Goal: Task Accomplishment & Management: Manage account settings

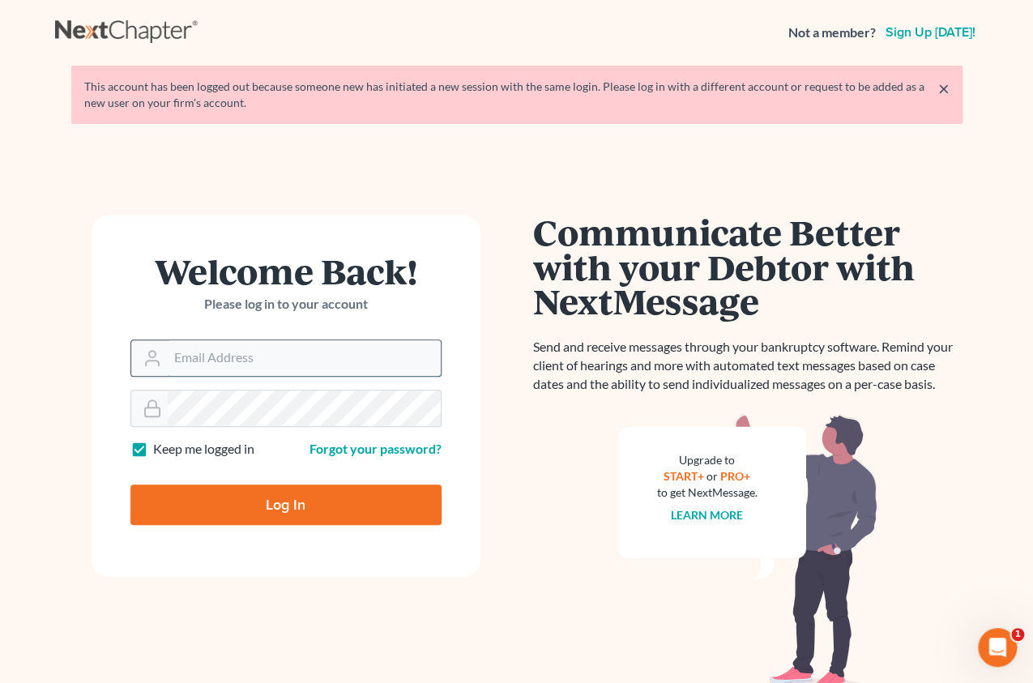
click at [327, 370] on input "Email Address" at bounding box center [304, 358] width 273 height 36
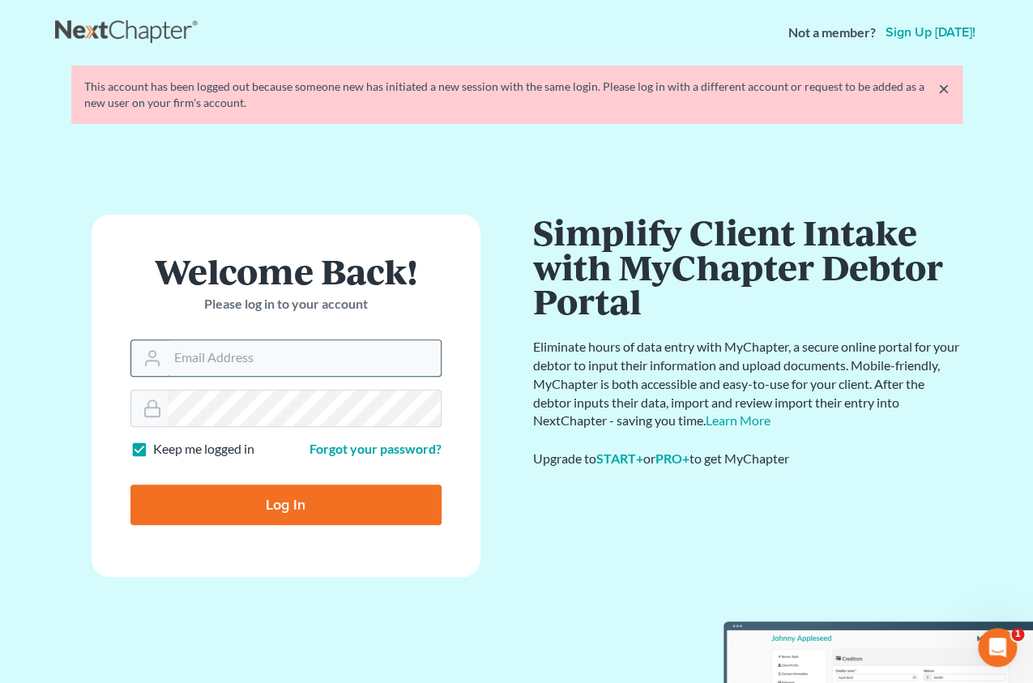
type input "[PERSON_NAME][EMAIL_ADDRESS][DOMAIN_NAME]"
click at [130, 485] on input "Log In" at bounding box center [285, 505] width 311 height 41
type input "Thinking..."
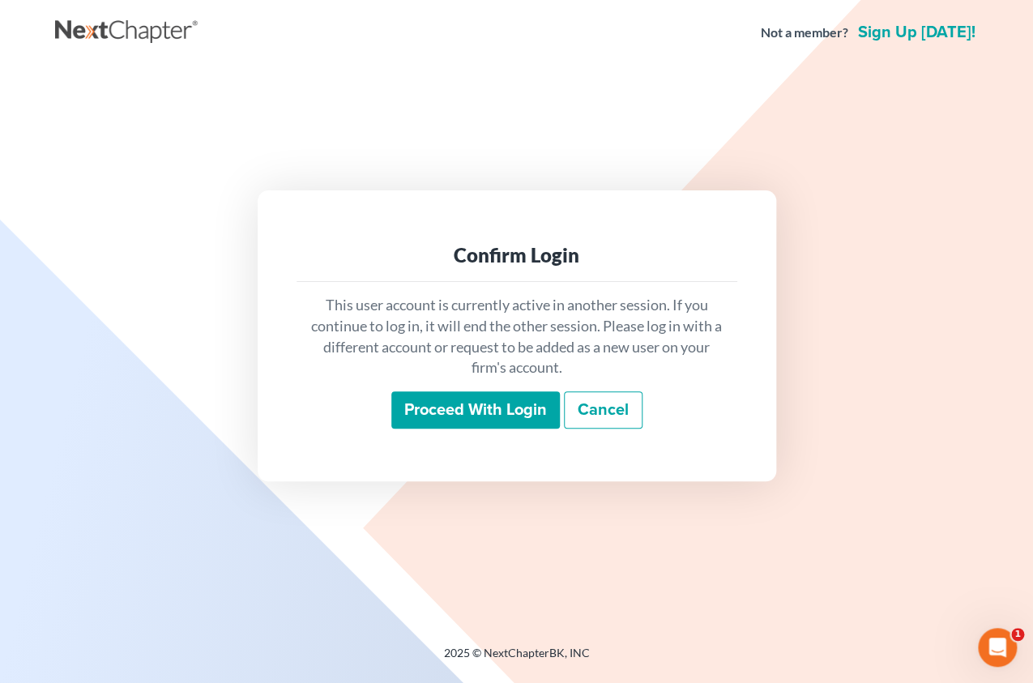
click at [503, 420] on input "Proceed with login" at bounding box center [475, 409] width 169 height 37
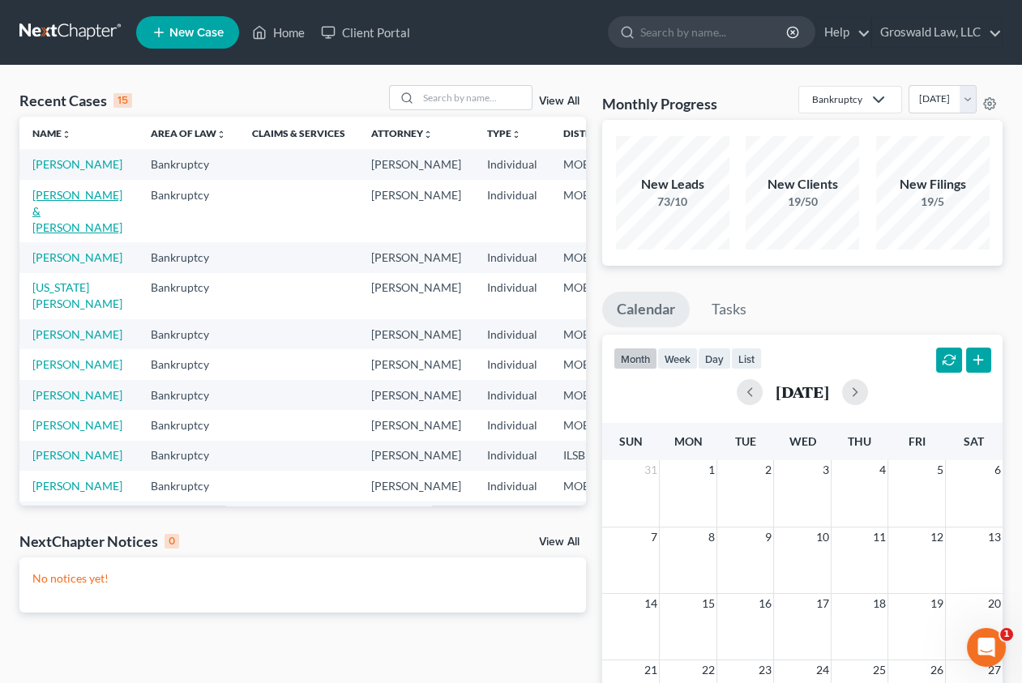
click at [62, 226] on link "Arens, Brandon & Ashley" at bounding box center [77, 211] width 90 height 46
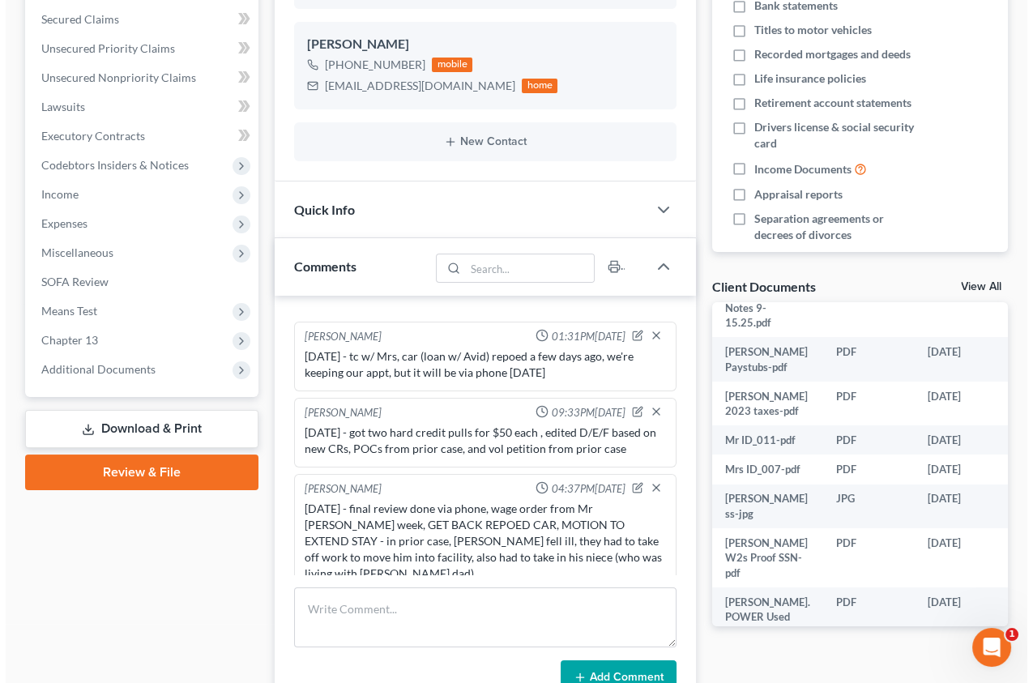
scroll to position [293, 45]
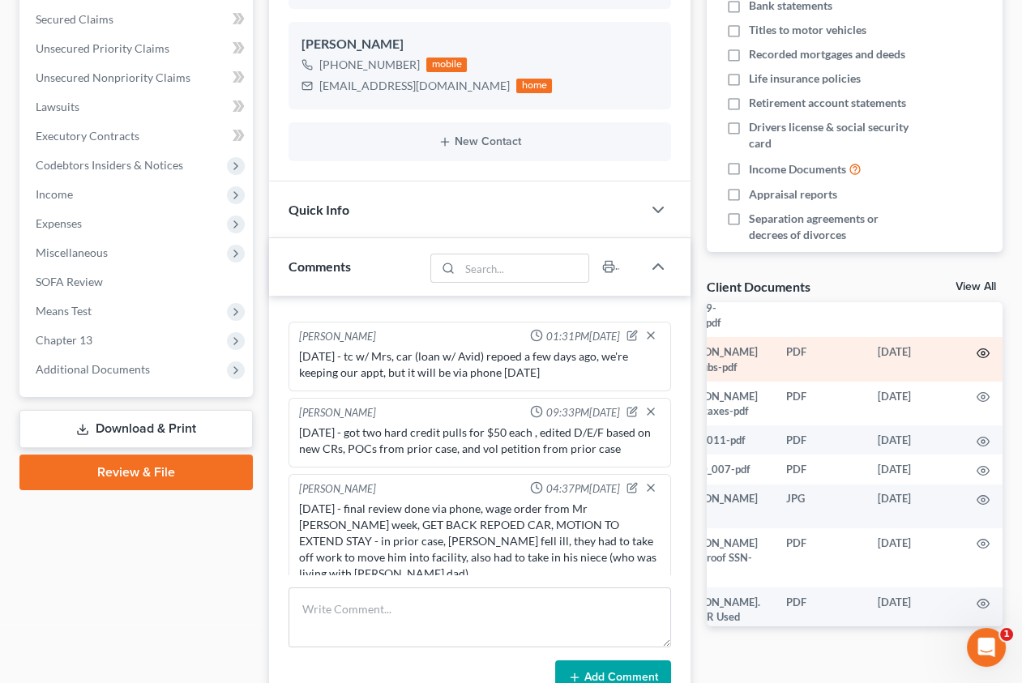
click at [982, 355] on circle "button" at bounding box center [983, 353] width 3 height 3
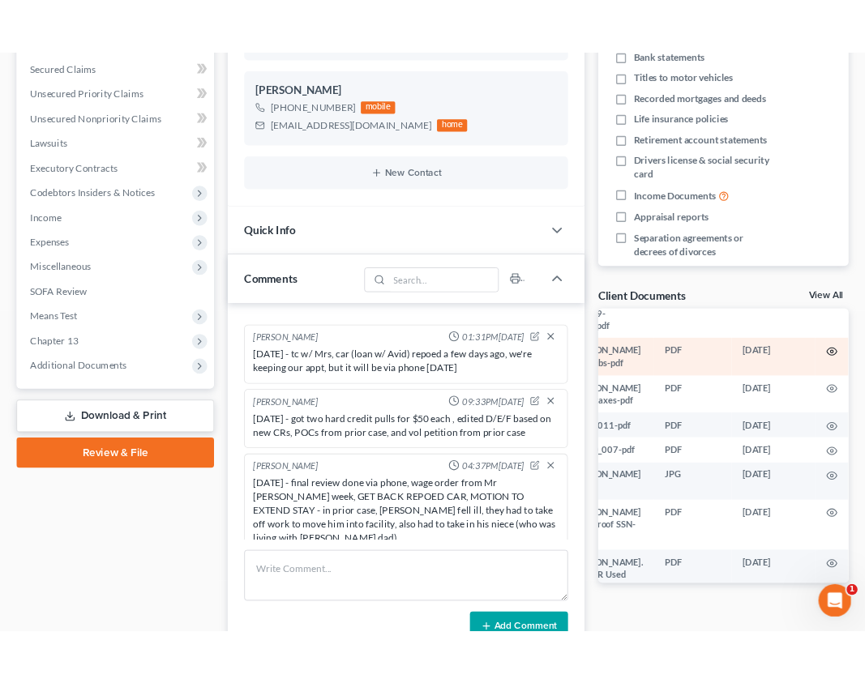
scroll to position [293, 41]
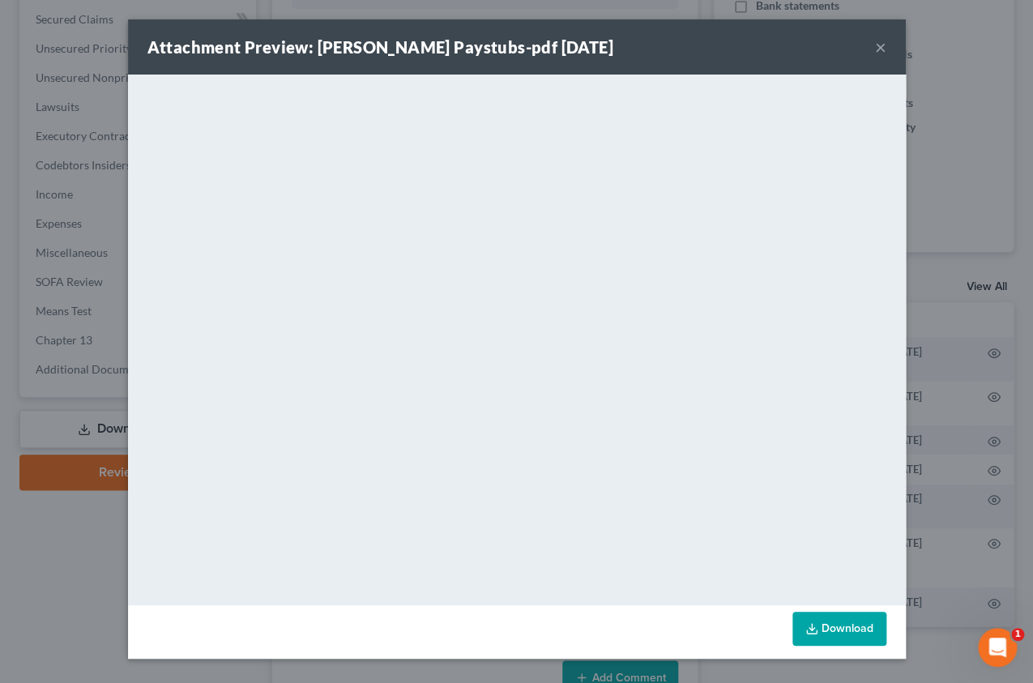
click at [842, 628] on link "Download" at bounding box center [840, 629] width 94 height 34
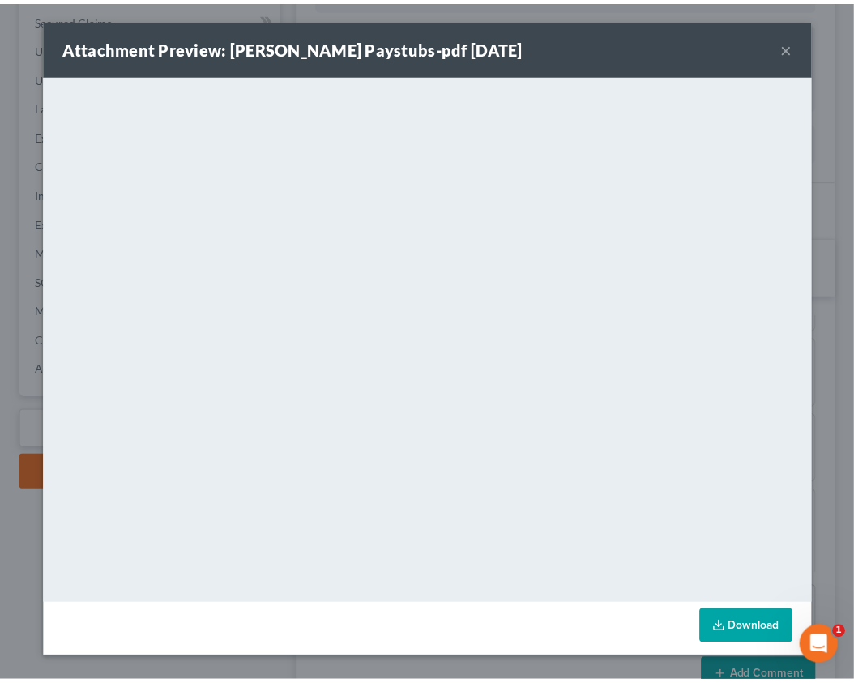
scroll to position [173, 0]
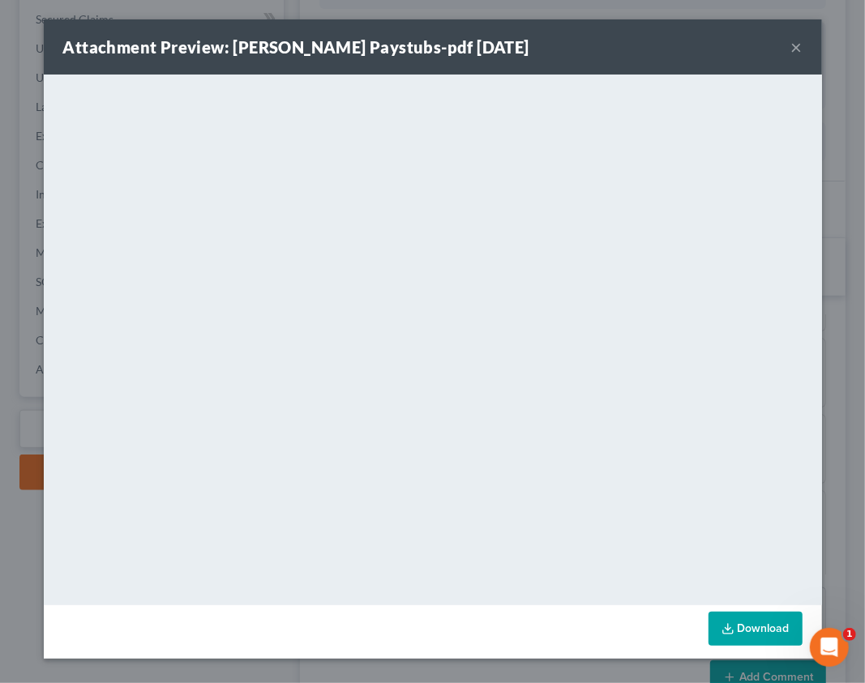
click at [798, 48] on button "×" at bounding box center [796, 46] width 11 height 19
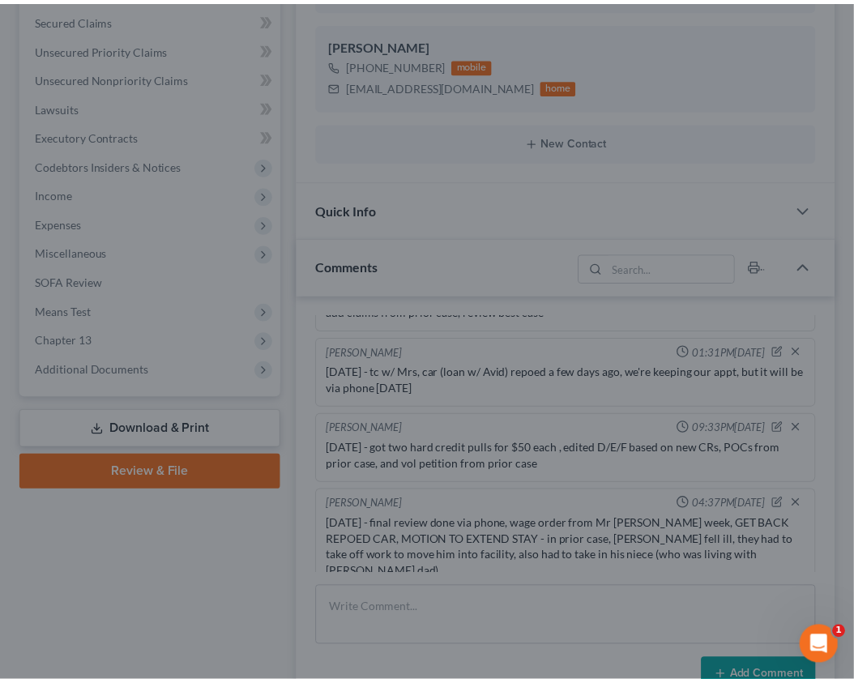
scroll to position [195, 0]
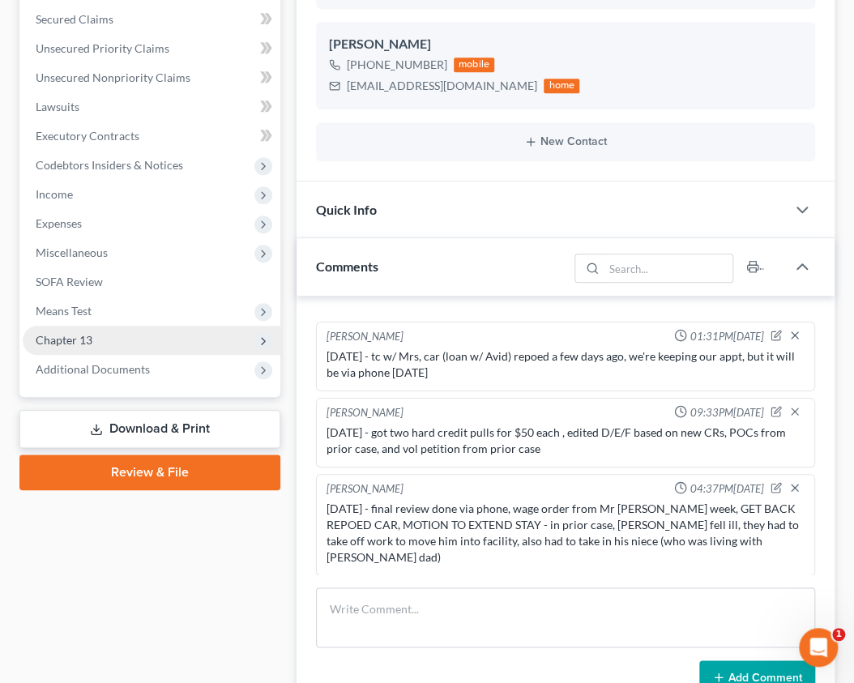
click at [101, 340] on span "Chapter 13" at bounding box center [152, 340] width 258 height 29
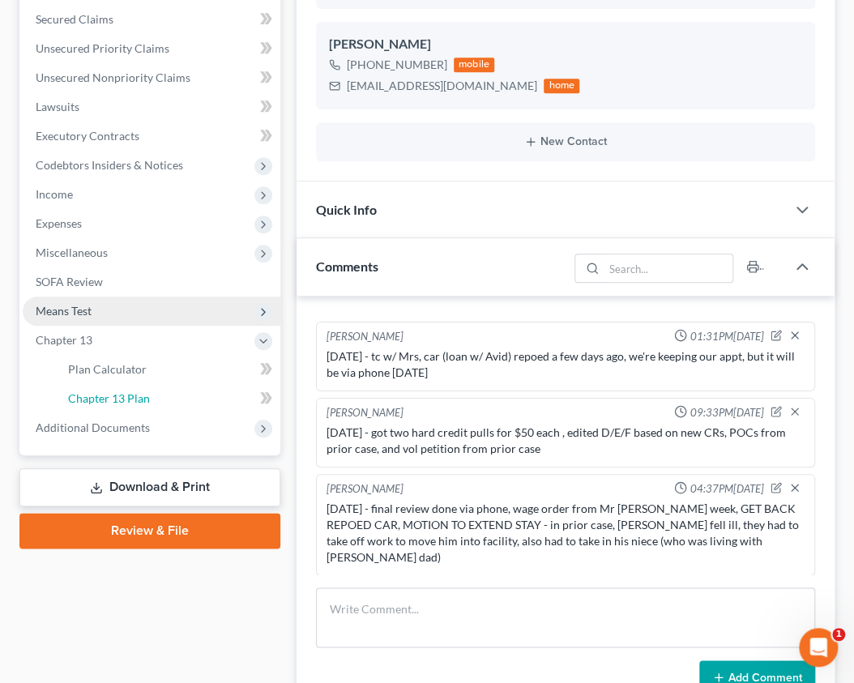
click at [114, 396] on span "Chapter 13 Plan" at bounding box center [109, 398] width 82 height 14
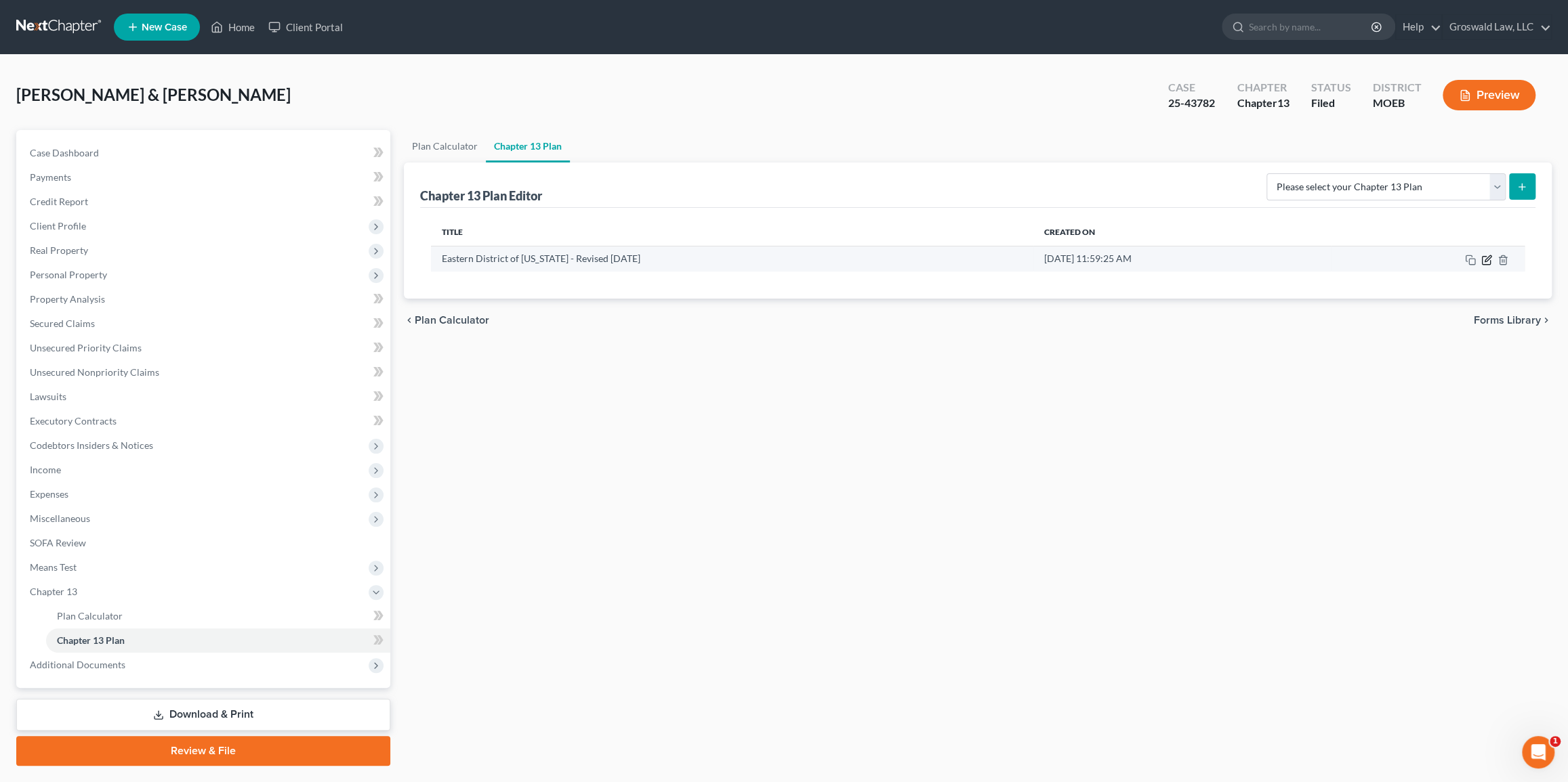
click at [863, 262] on icon "button" at bounding box center [1486, 260] width 11 height 11
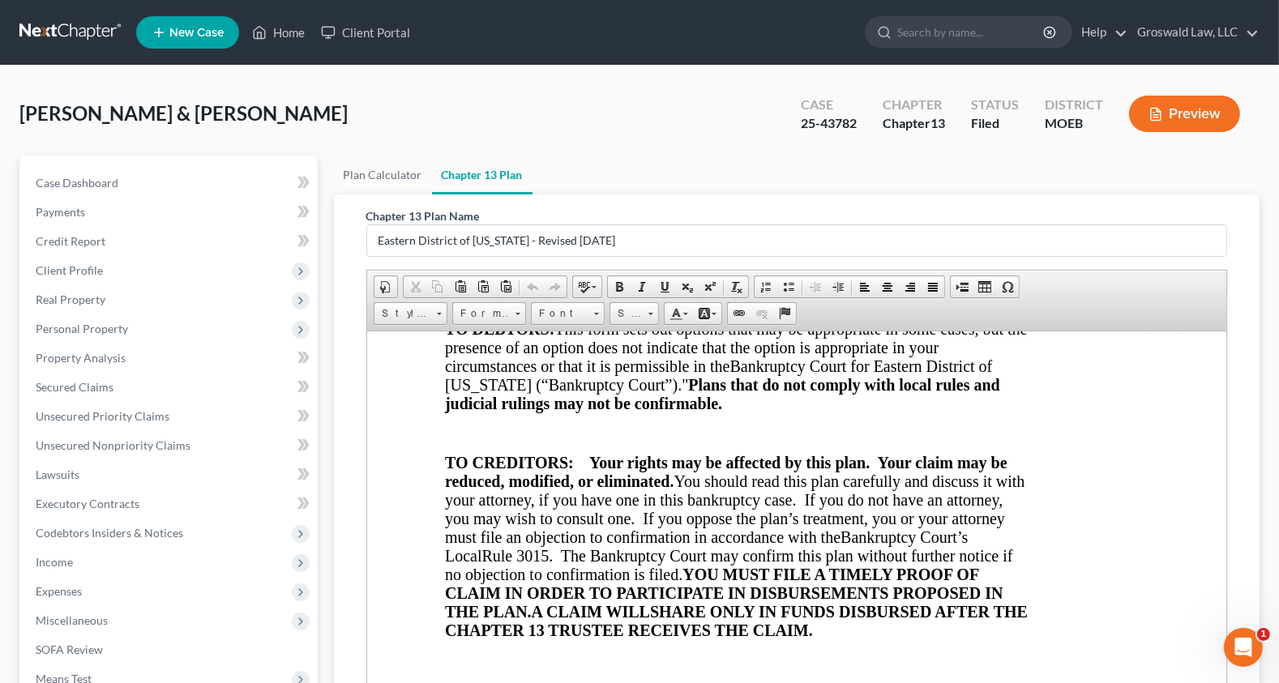
scroll to position [663, 0]
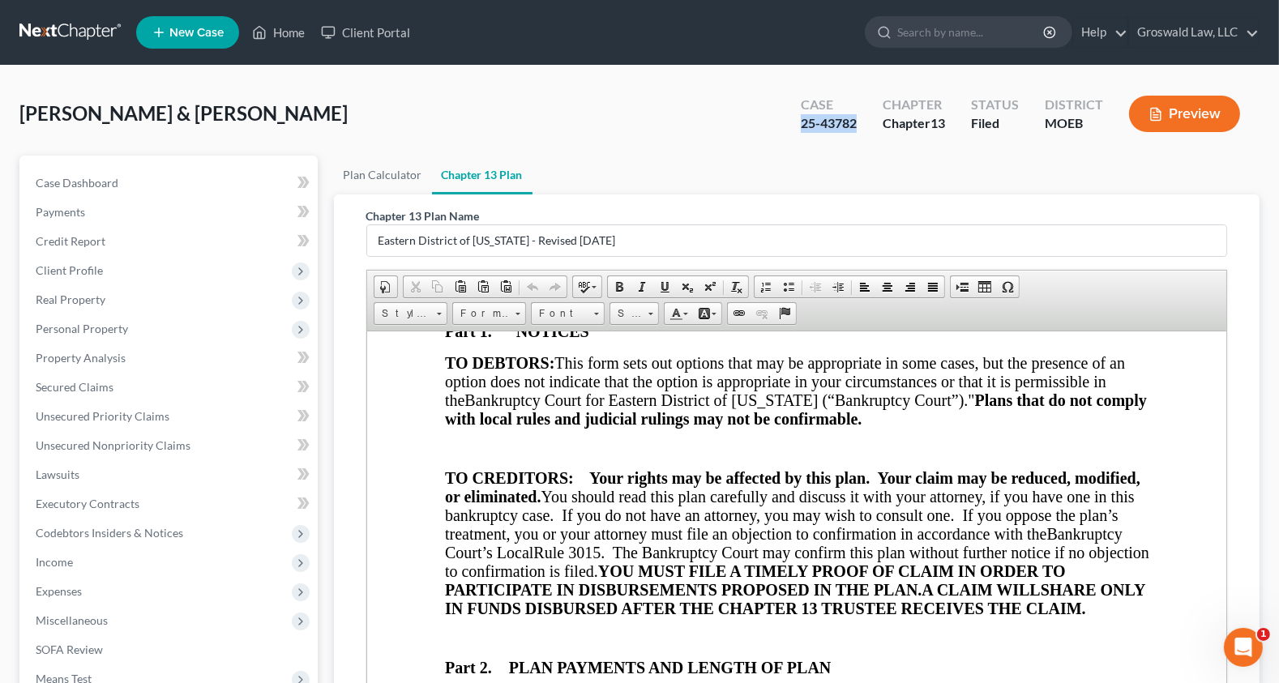
drag, startPoint x: 793, startPoint y: 126, endPoint x: 853, endPoint y: 126, distance: 60.8
click at [853, 126] on div "Case 25-43782" at bounding box center [829, 116] width 82 height 48
copy div "25-43782"
drag, startPoint x: 153, startPoint y: 186, endPoint x: 165, endPoint y: 186, distance: 12.2
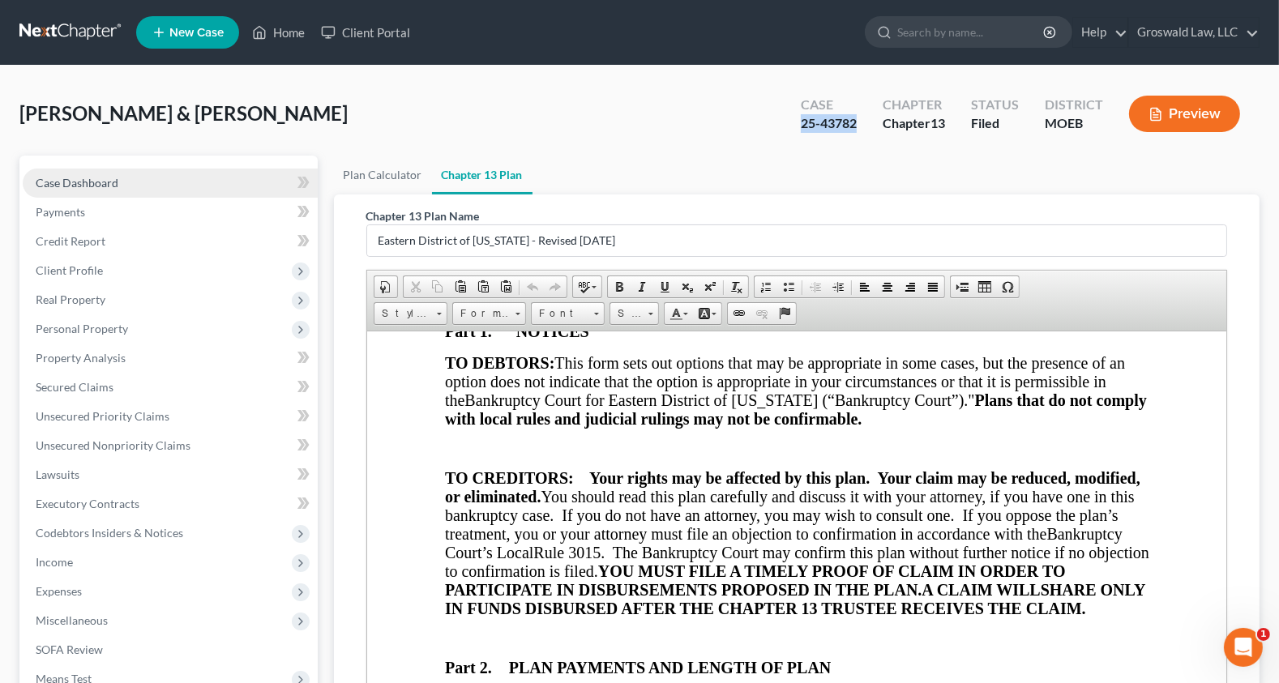
click at [153, 186] on link "Case Dashboard" at bounding box center [170, 183] width 295 height 29
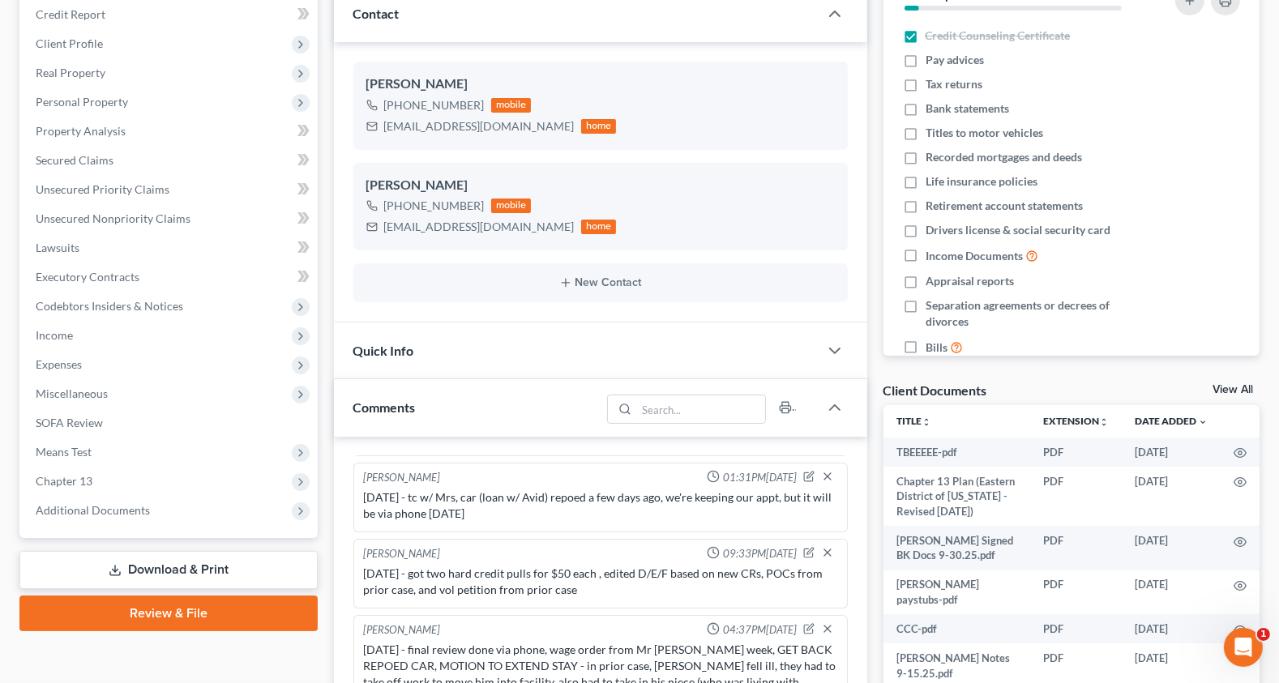
scroll to position [515, 0]
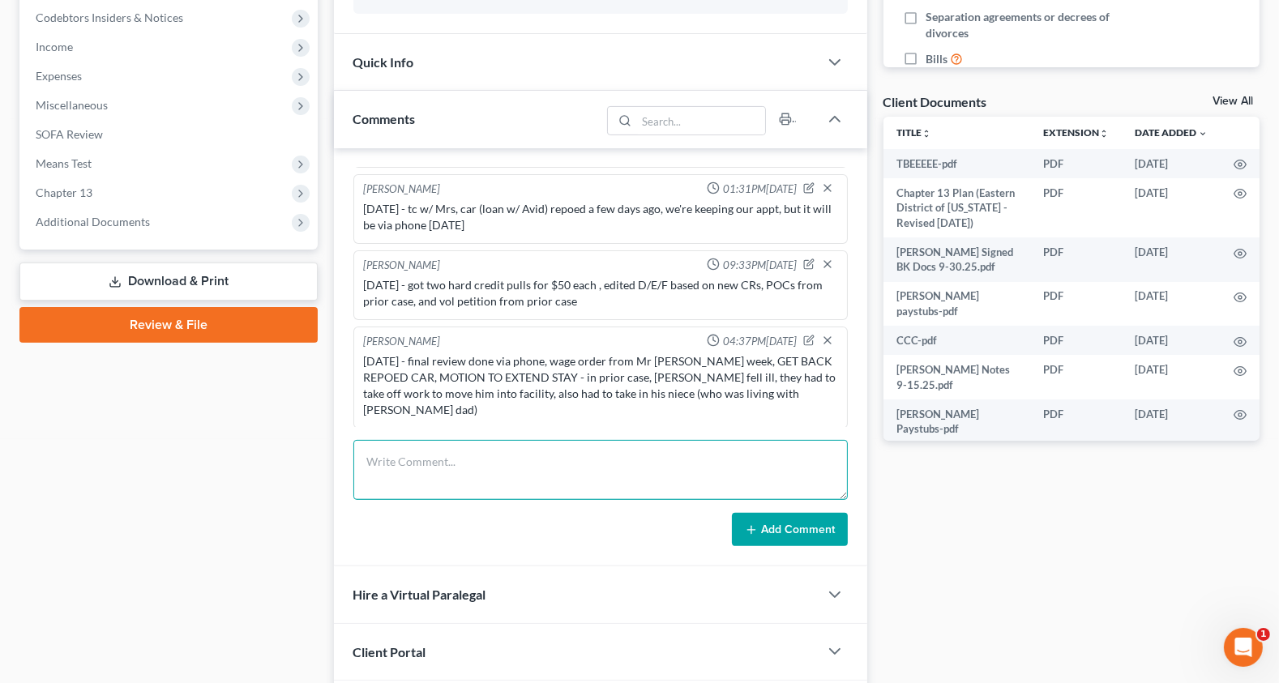
click at [498, 455] on textarea at bounding box center [600, 470] width 494 height 60
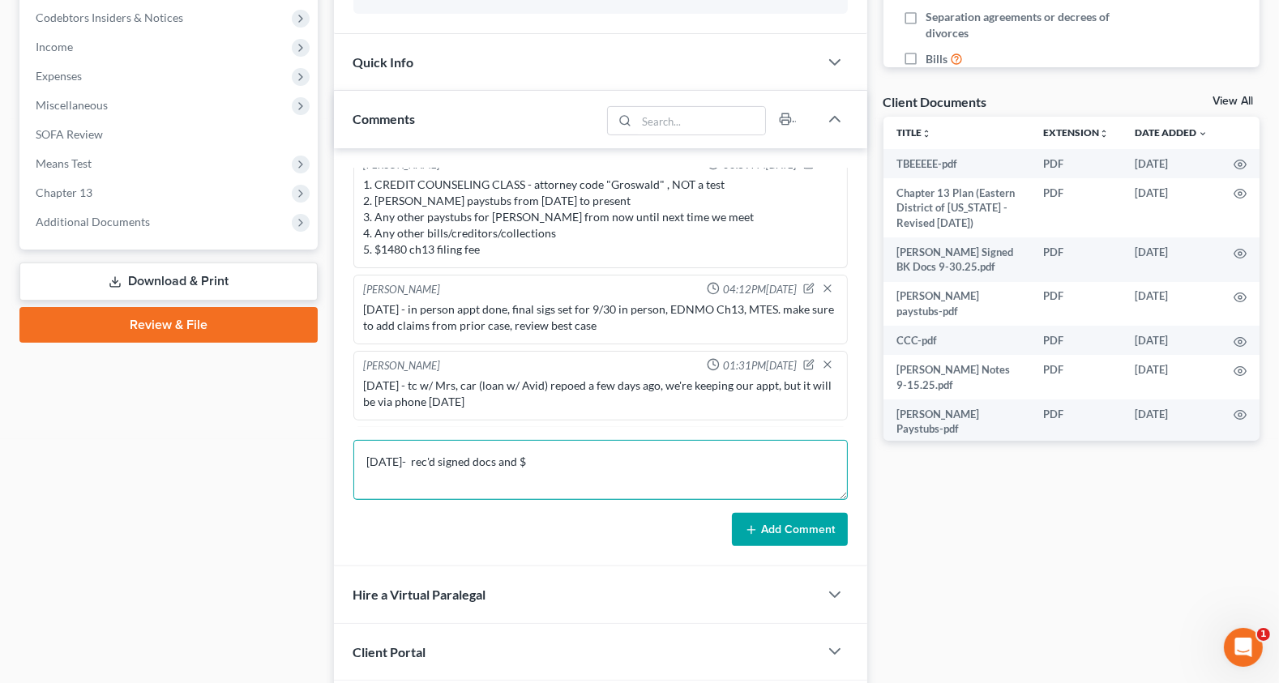
scroll to position [0, 0]
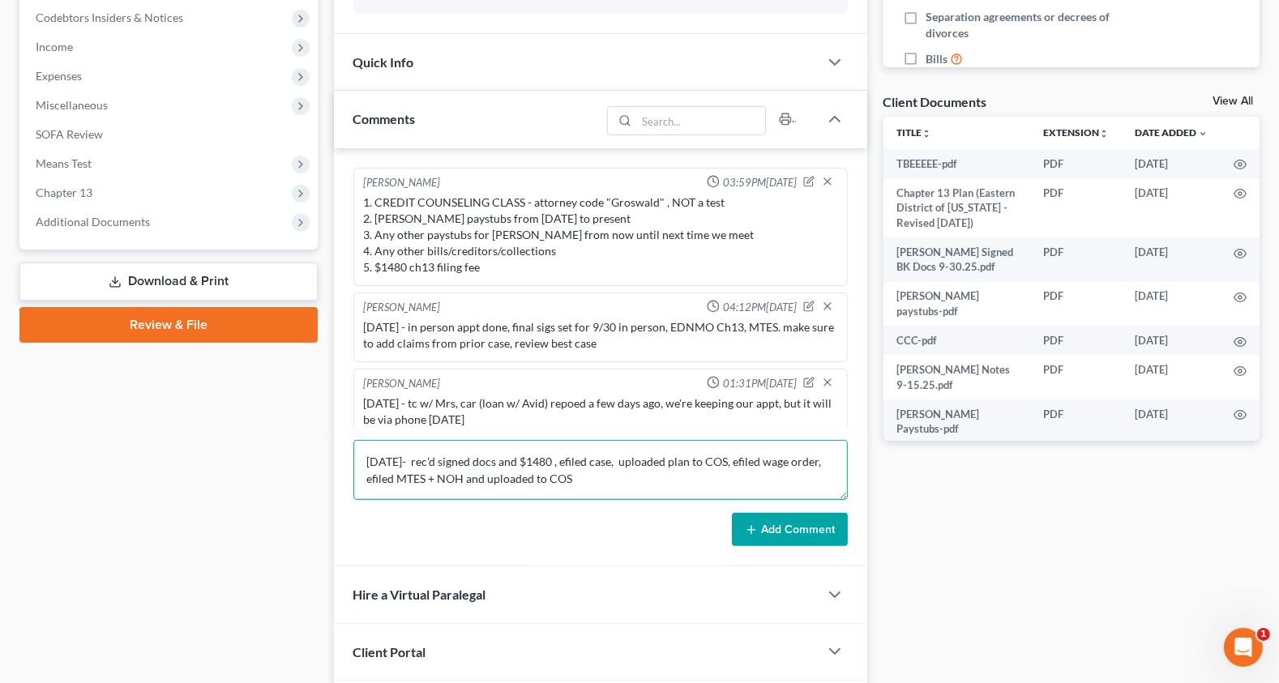
type textarea "9/30/25- rec'd signed docs and $1480 , efiled case, uploaded plan to COS, efile…"
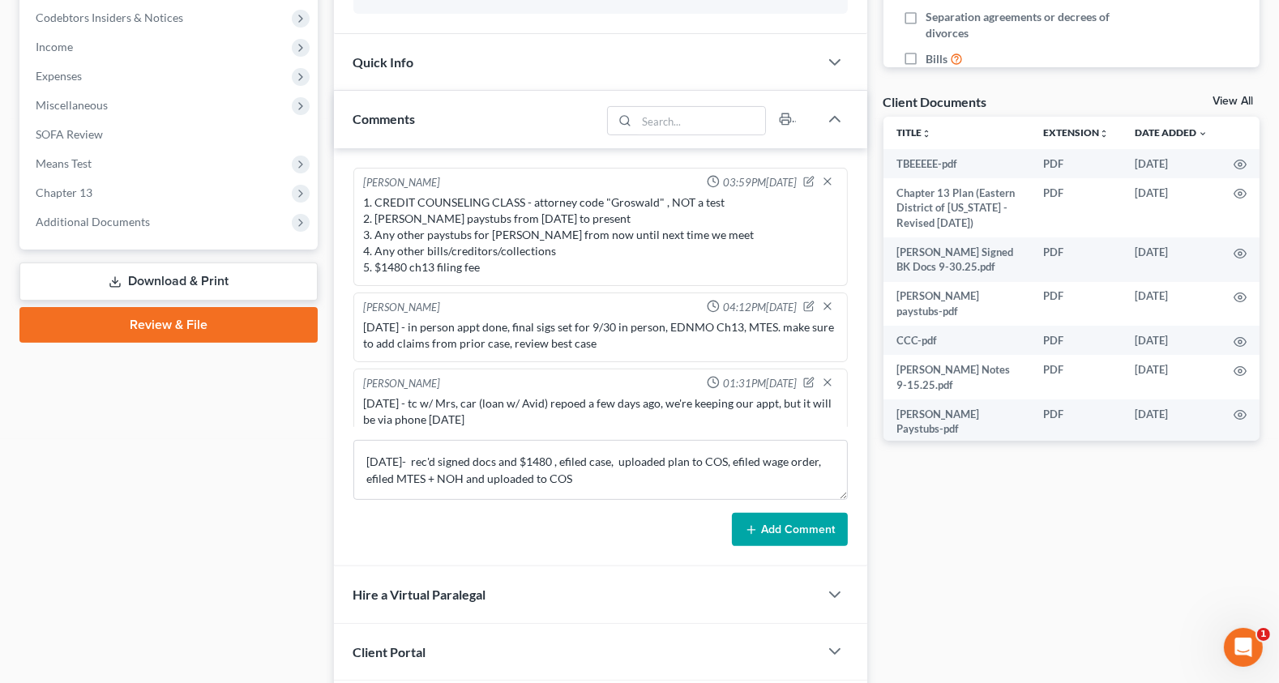
click at [800, 527] on button "Add Comment" at bounding box center [790, 530] width 116 height 34
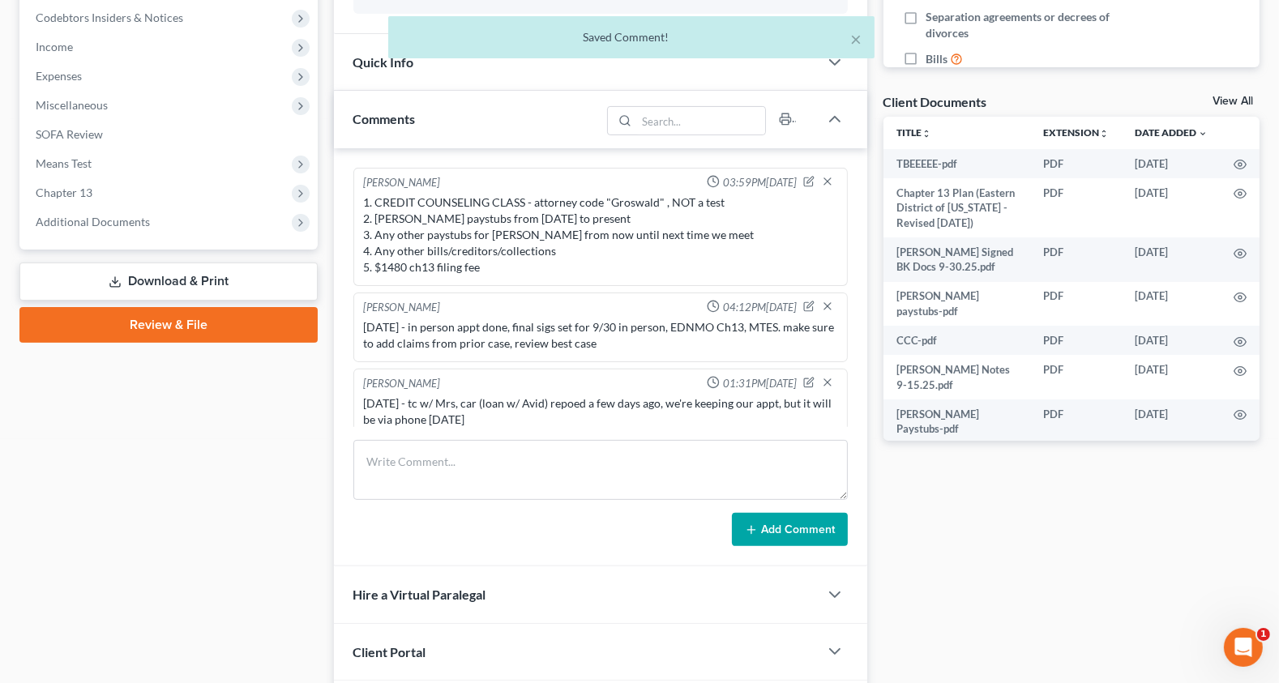
scroll to position [271, 0]
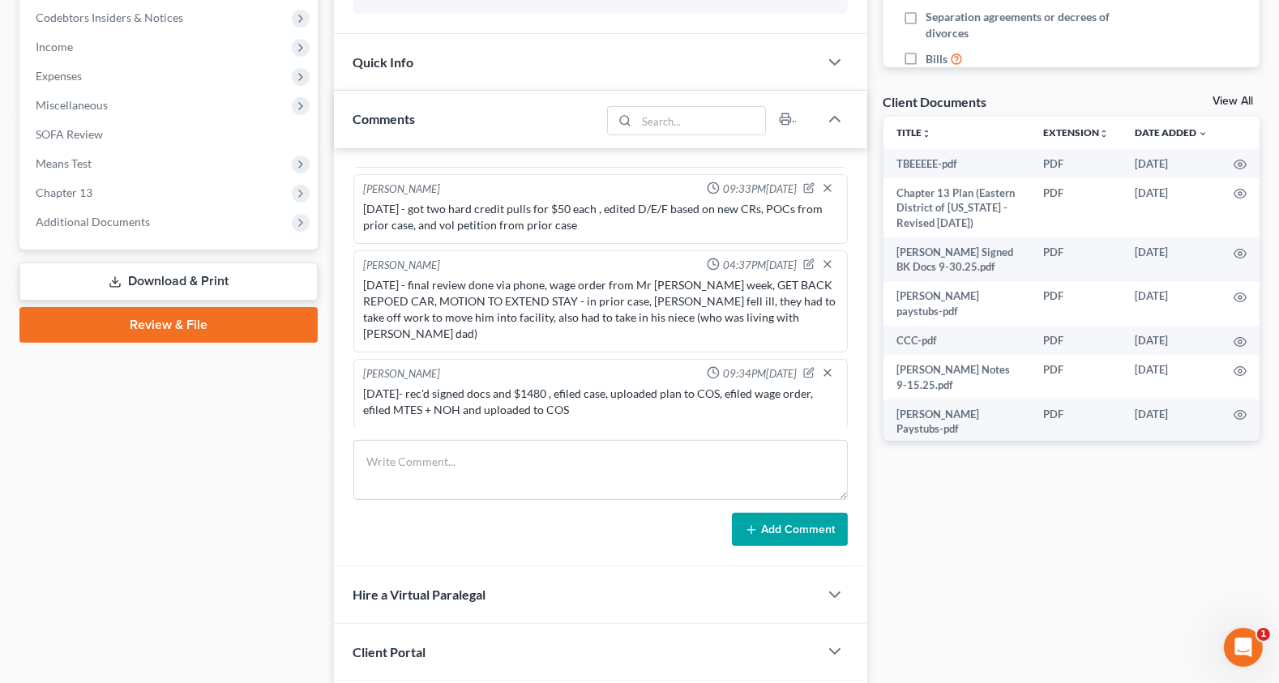
drag, startPoint x: 1139, startPoint y: 584, endPoint x: 1123, endPoint y: 567, distance: 23.0
click at [1033, 584] on div "Docs Tasks Events Fees Timer 7% Completed Nothing here yet! Credit Counseling C…" at bounding box center [1071, 189] width 392 height 1098
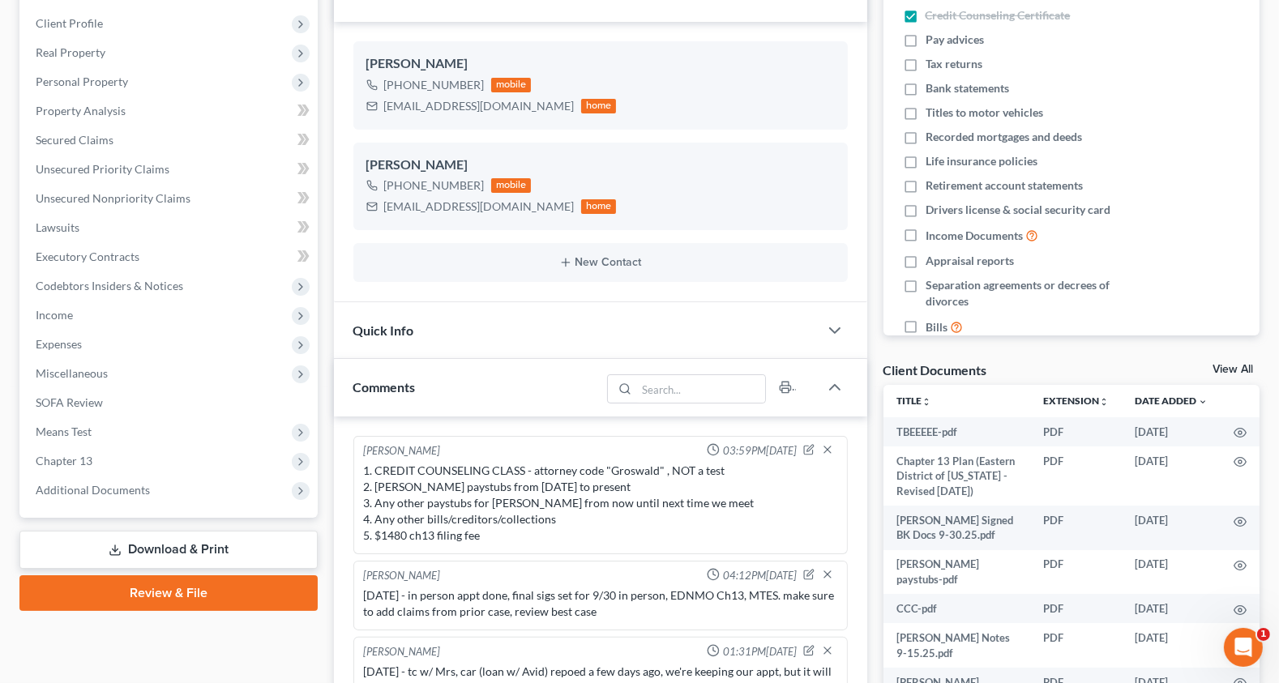
scroll to position [0, 0]
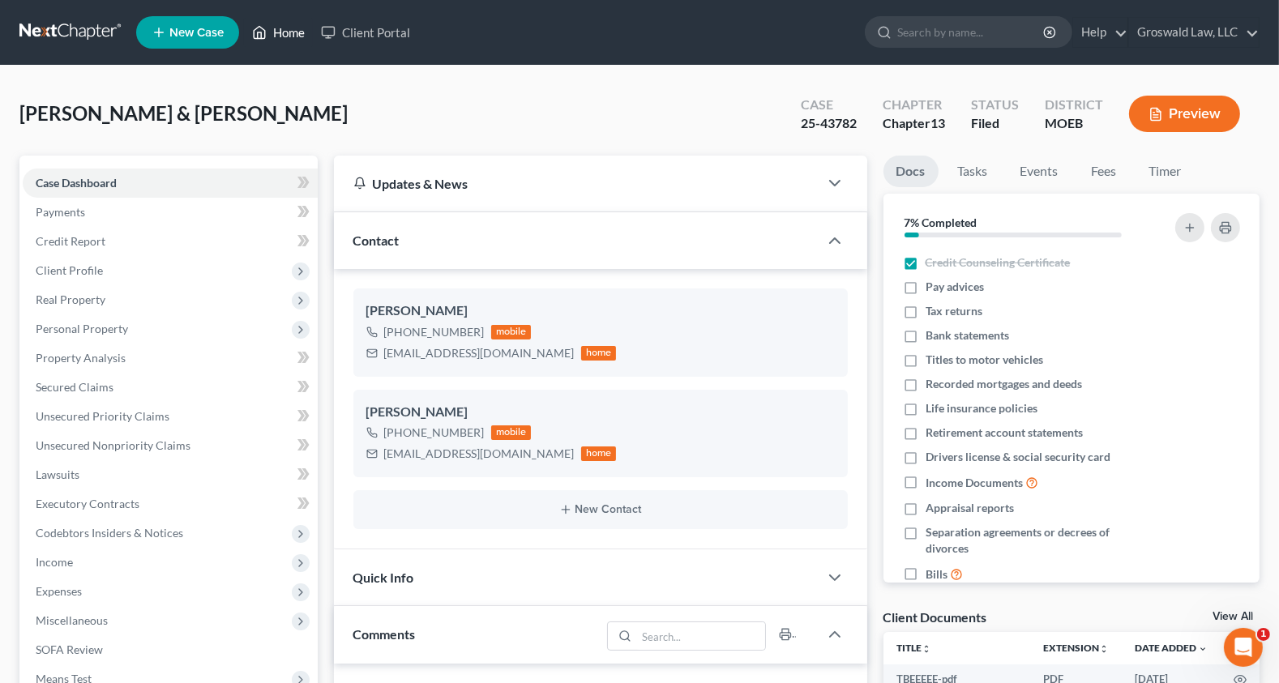
click at [276, 30] on link "Home" at bounding box center [278, 32] width 69 height 29
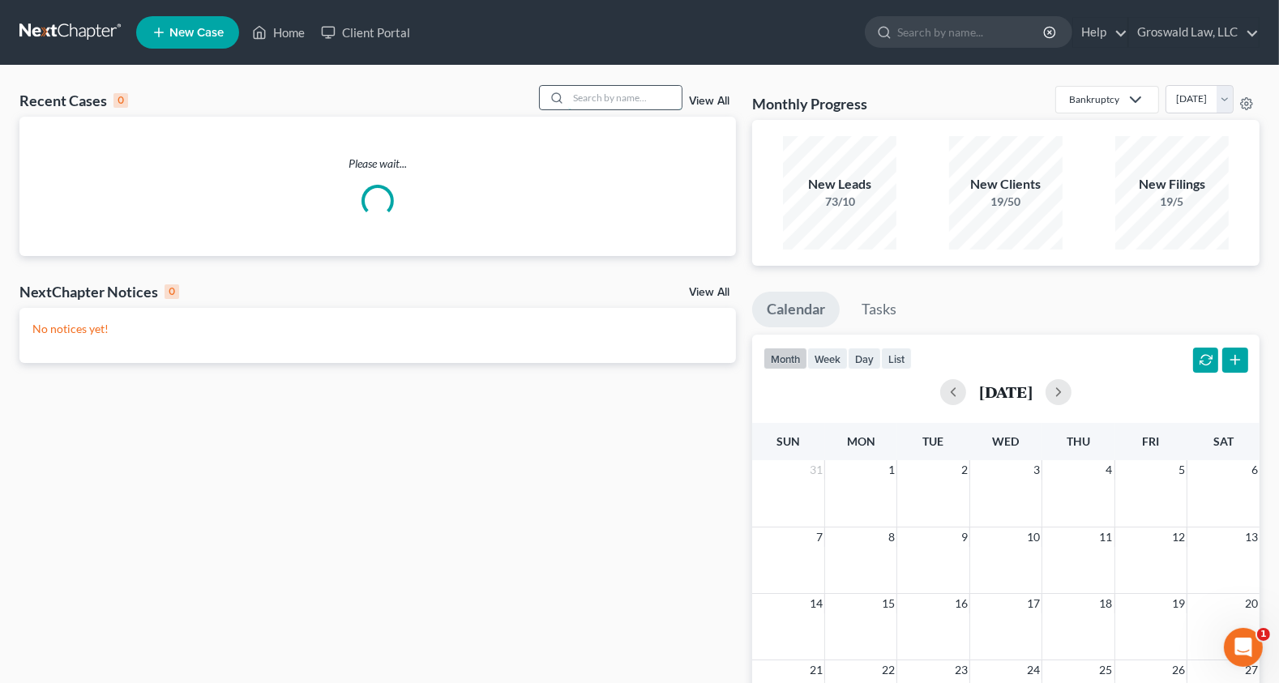
click at [608, 95] on input "search" at bounding box center [624, 98] width 113 height 24
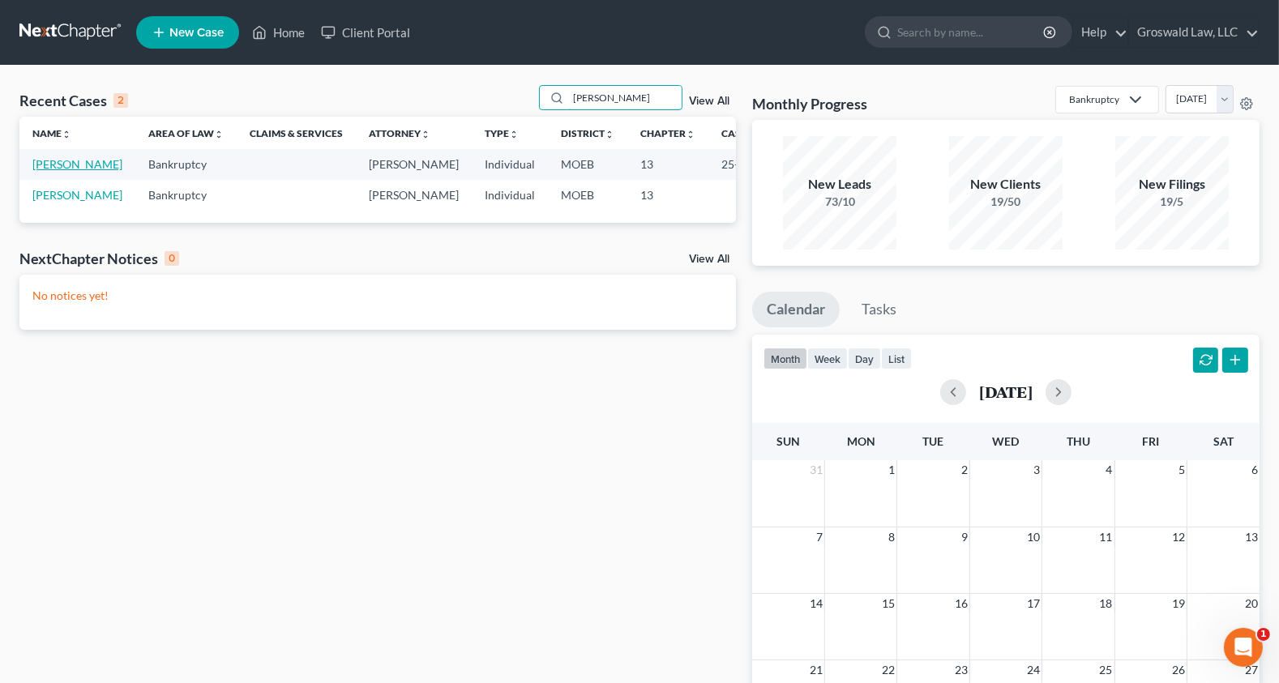
type input "malone"
click at [39, 171] on link "Malone, Lisa" at bounding box center [77, 164] width 90 height 14
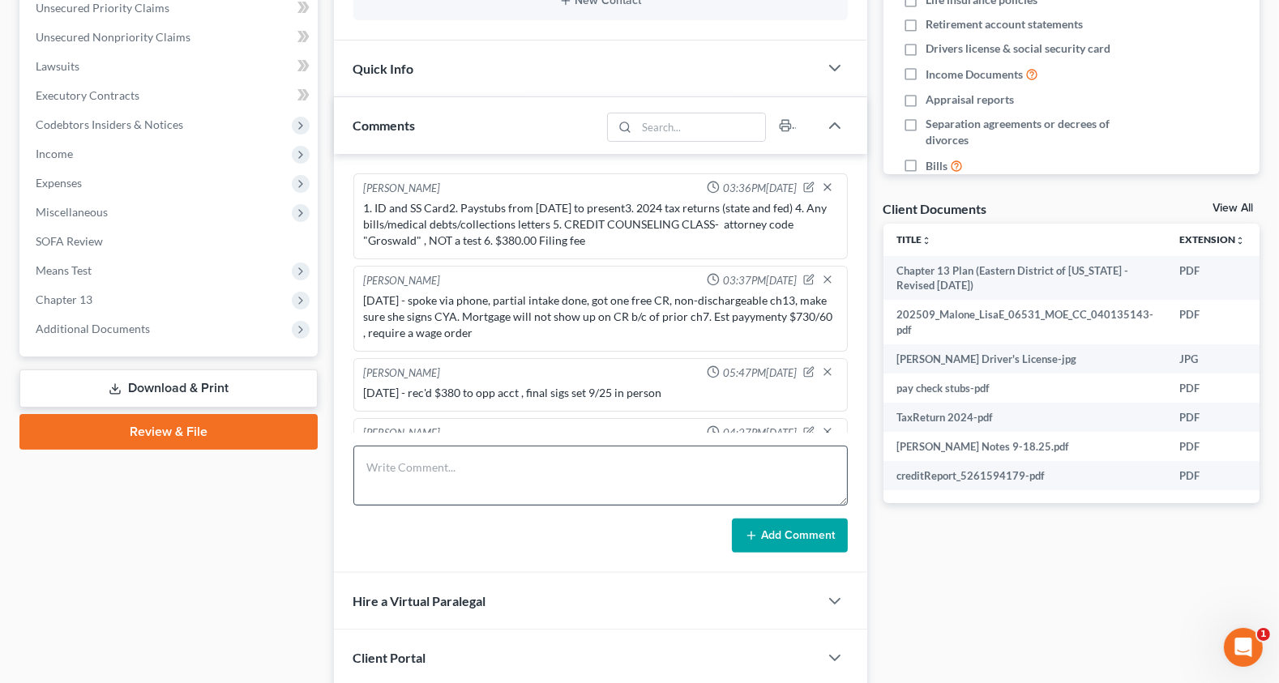
scroll to position [293, 0]
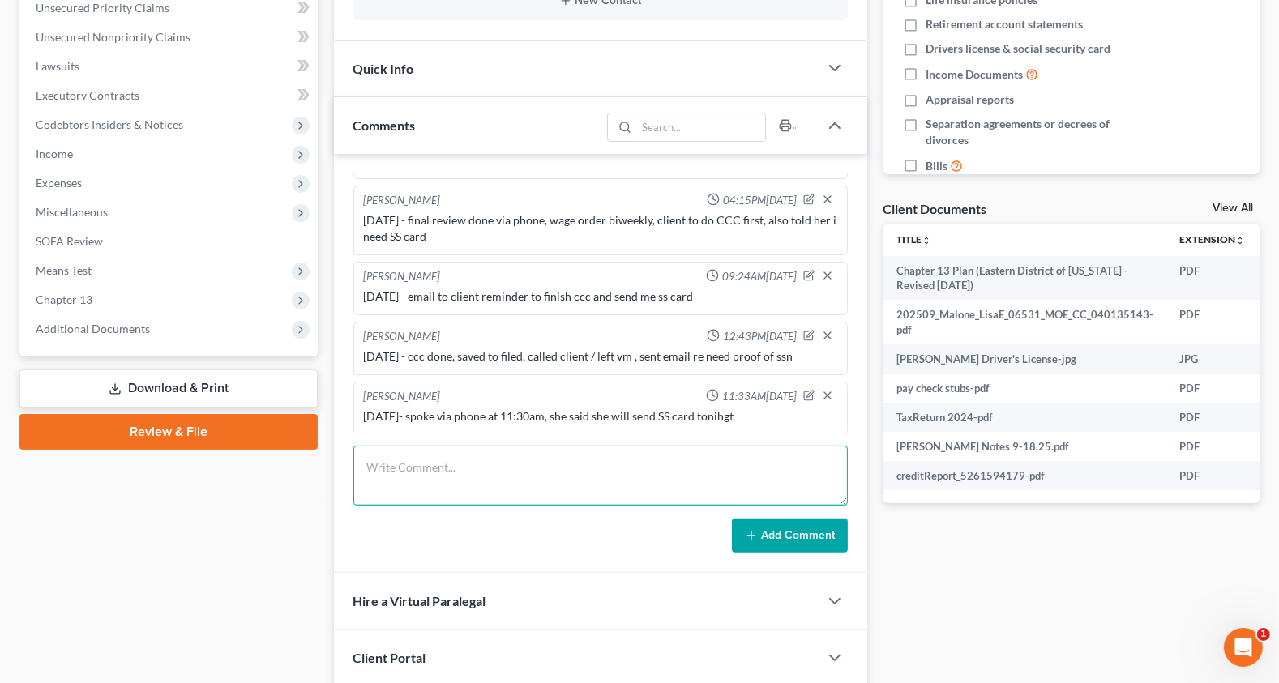
click at [476, 481] on textarea at bounding box center [600, 476] width 494 height 60
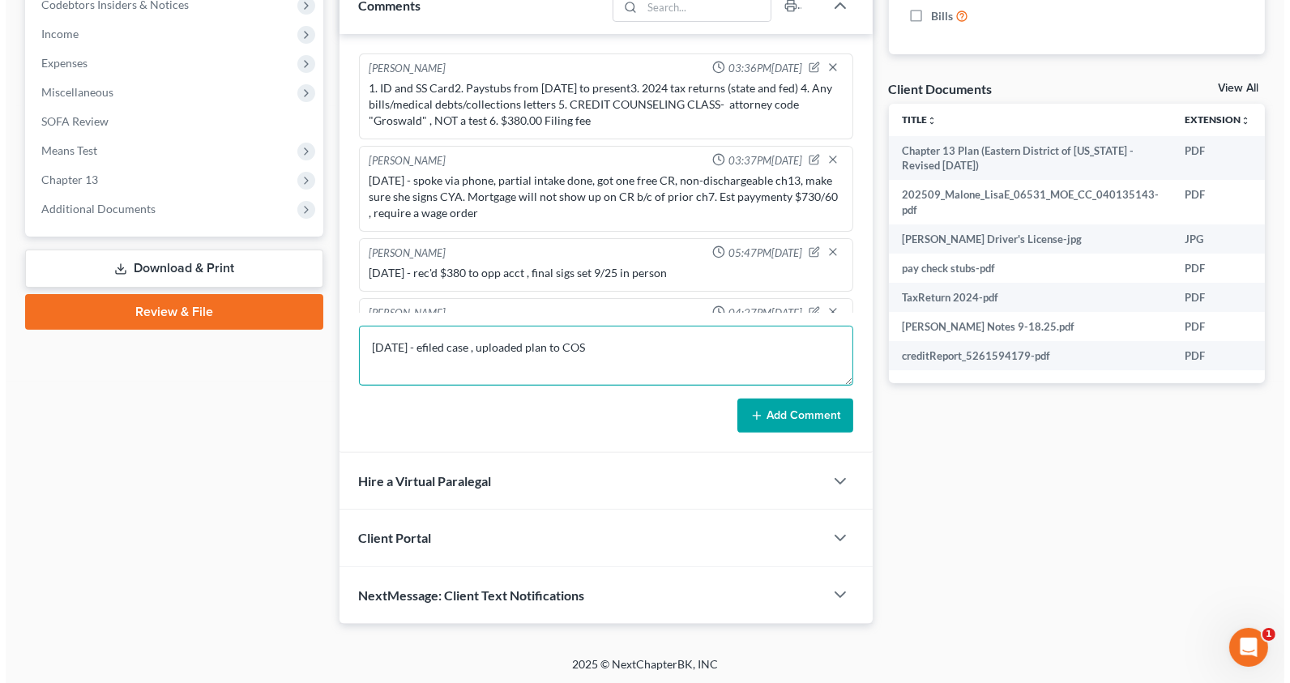
scroll to position [0, 128]
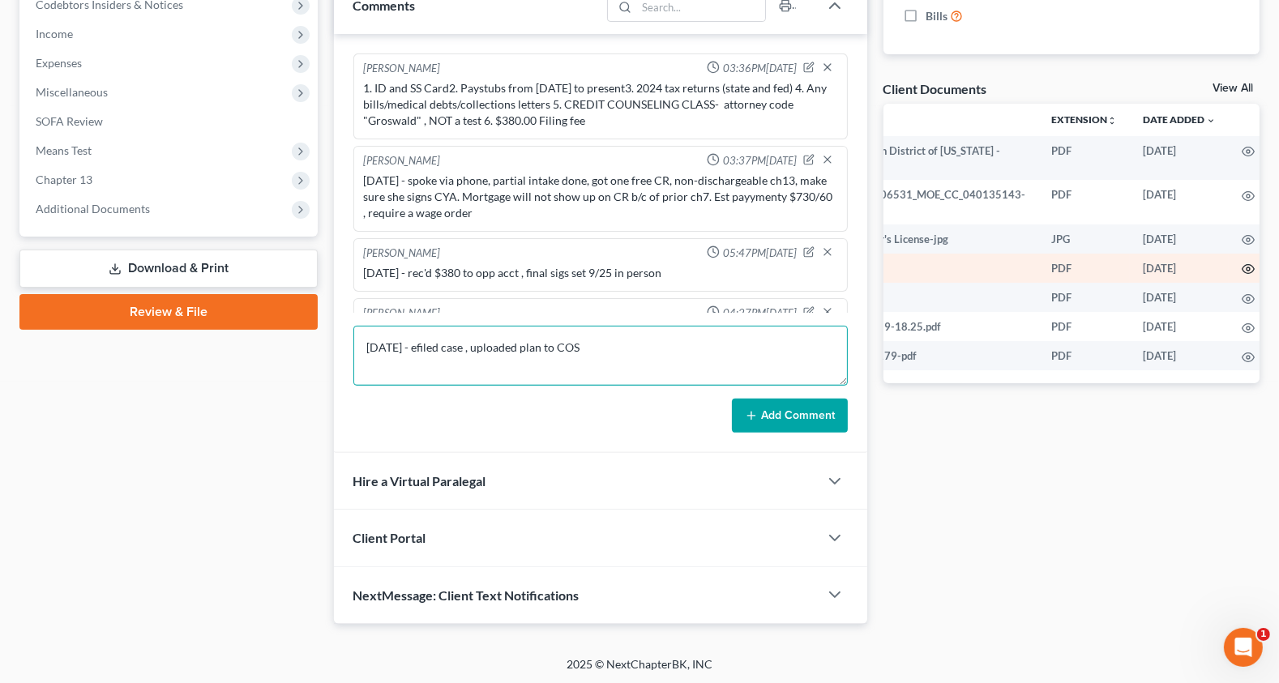
type textarea "9/30/25 - efiled case , uploaded plan to COS"
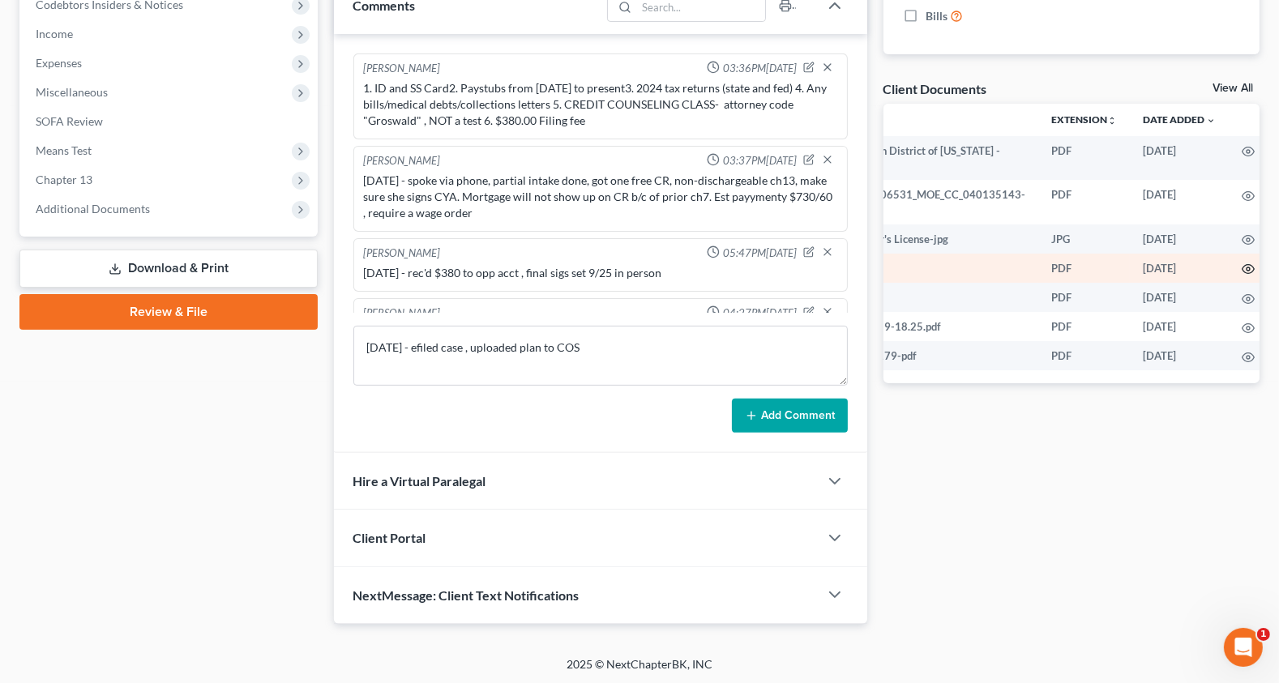
click at [1033, 270] on icon "button" at bounding box center [1248, 269] width 13 height 13
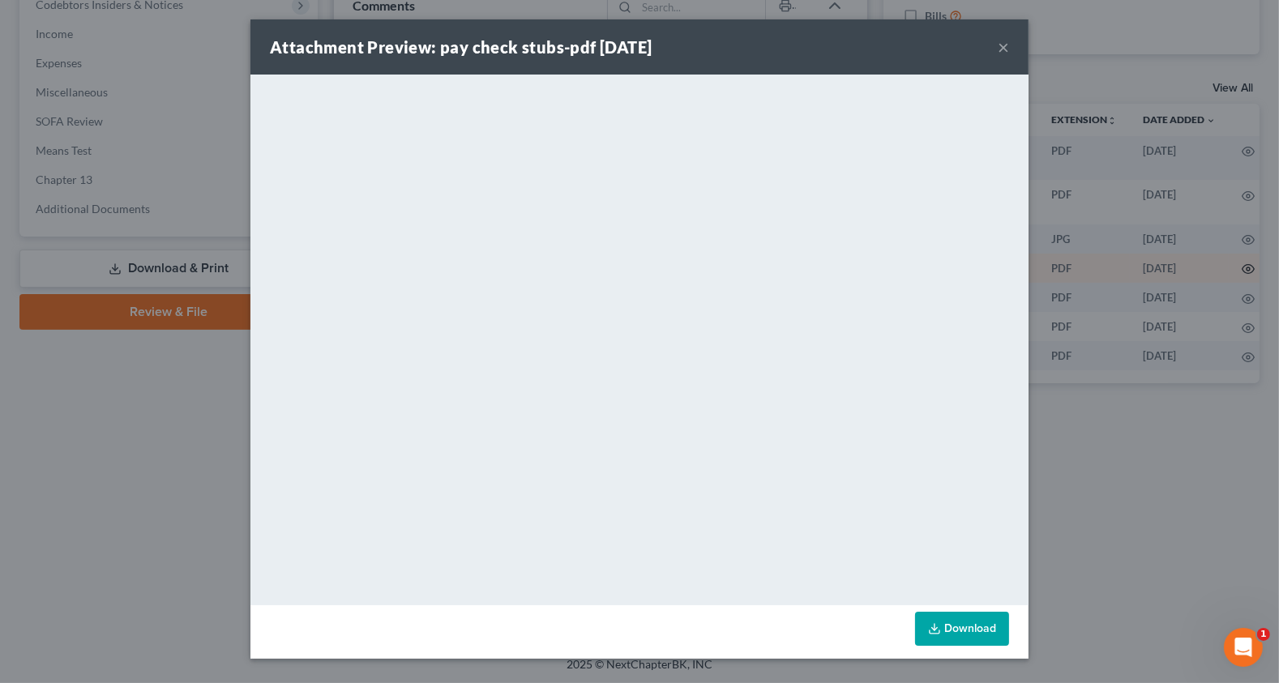
scroll to position [0, 124]
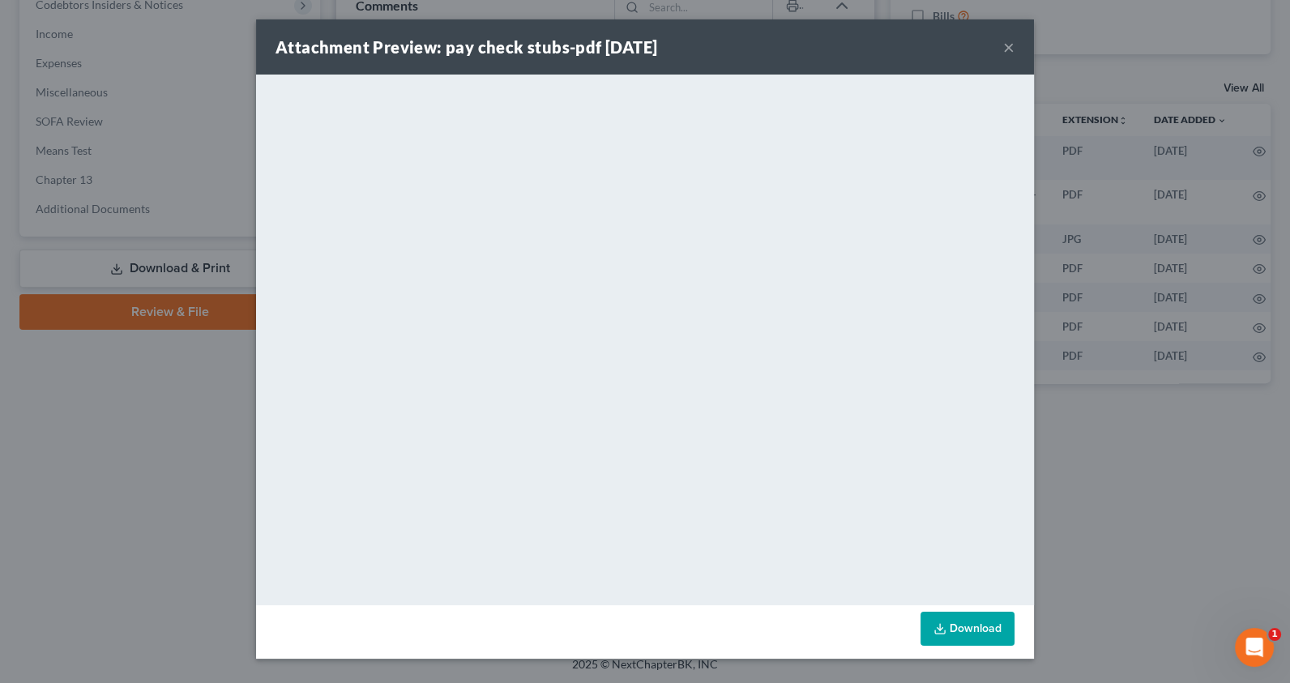
click at [975, 623] on link "Download" at bounding box center [968, 629] width 94 height 34
click at [1013, 45] on button "×" at bounding box center [1008, 46] width 11 height 19
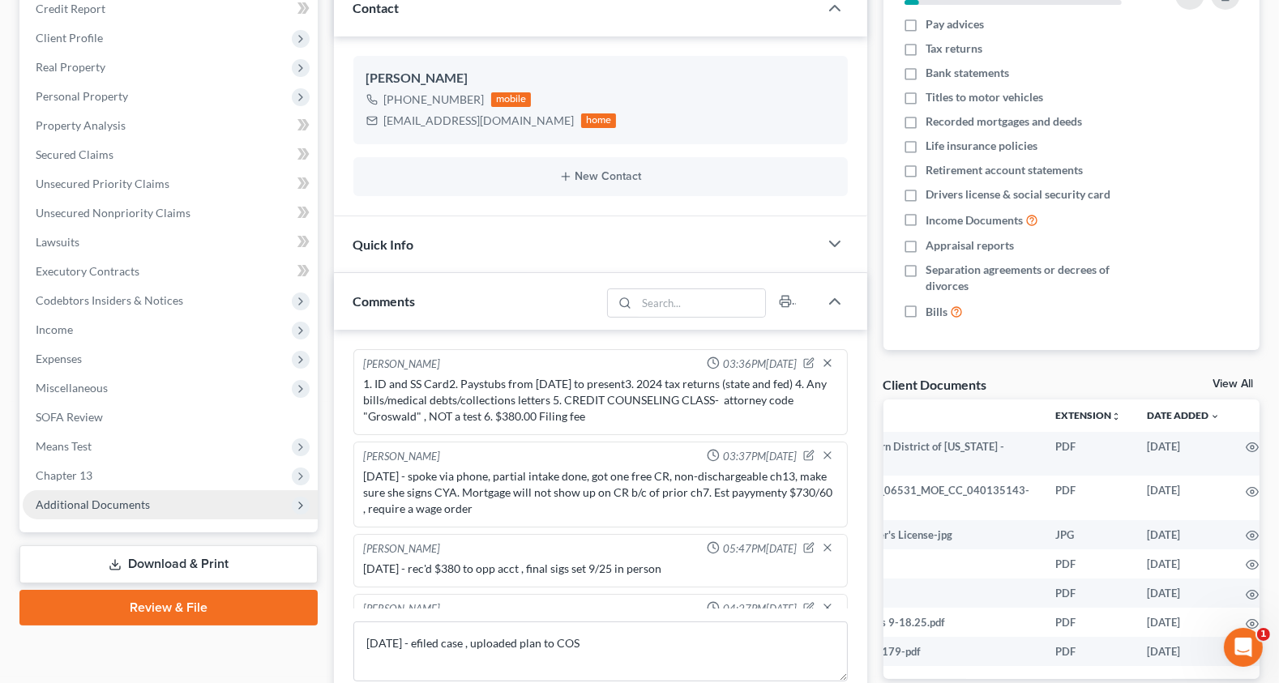
scroll to position [234, 0]
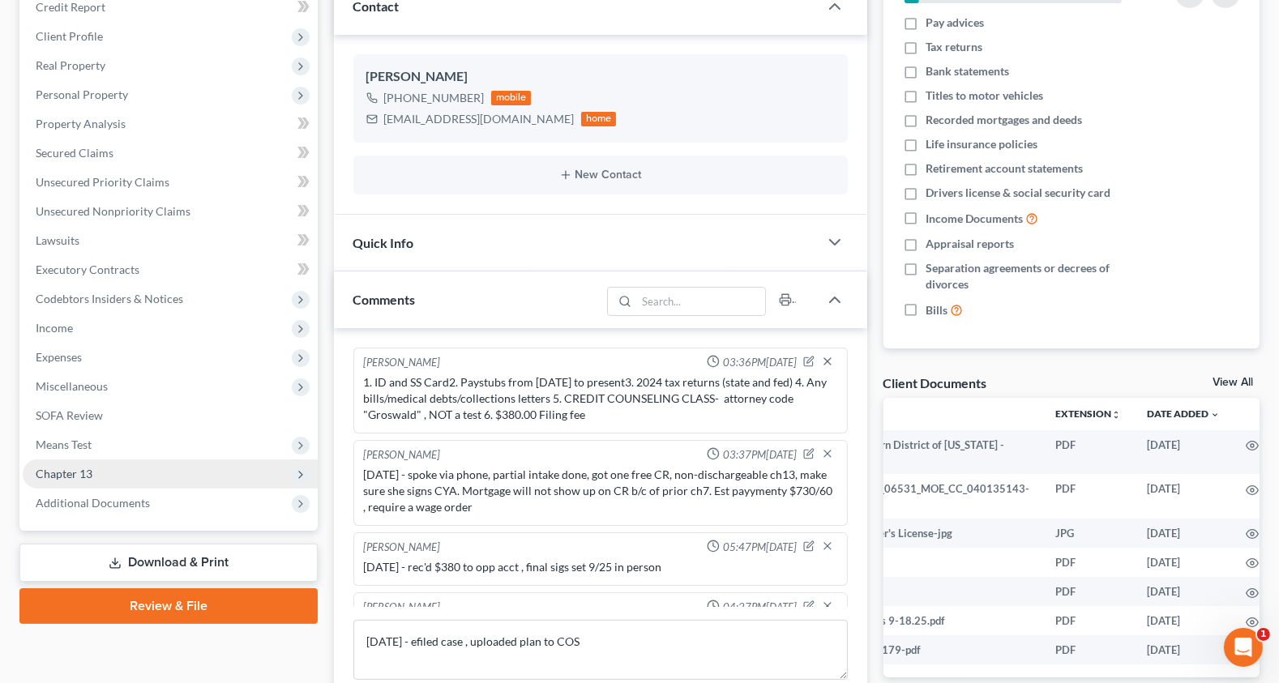
click at [123, 473] on span "Chapter 13" at bounding box center [170, 474] width 295 height 29
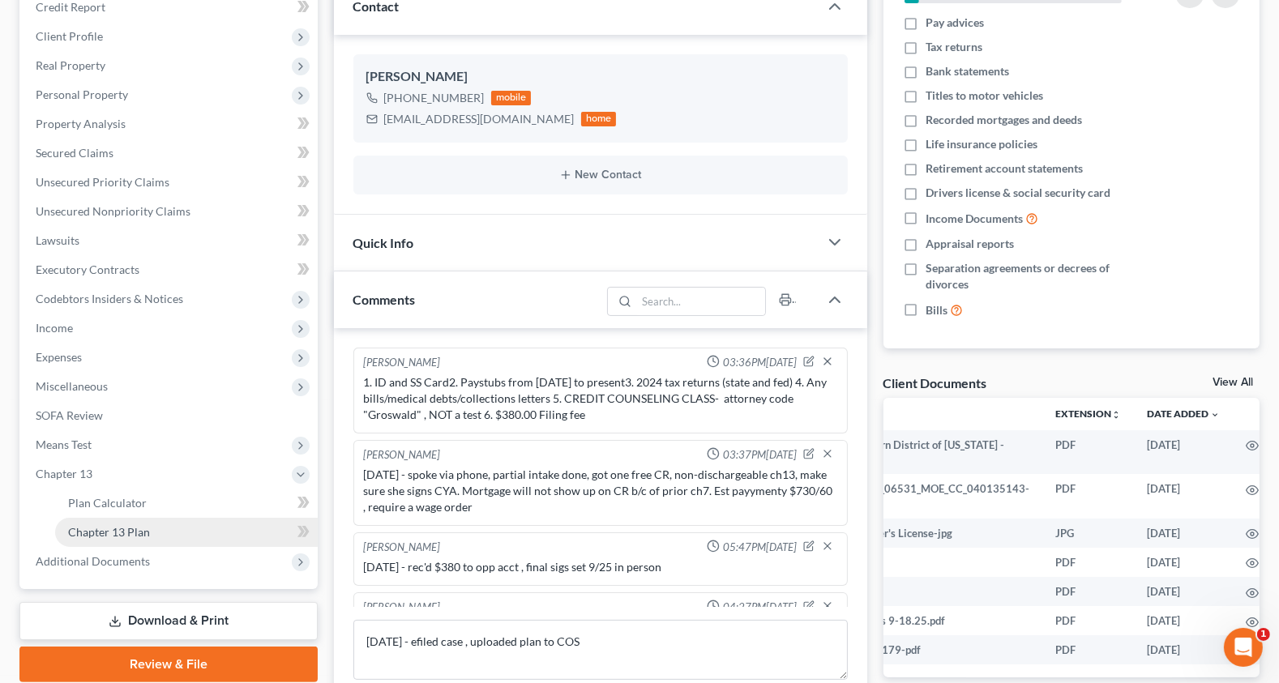
click at [180, 536] on link "Chapter 13 Plan" at bounding box center [186, 532] width 263 height 29
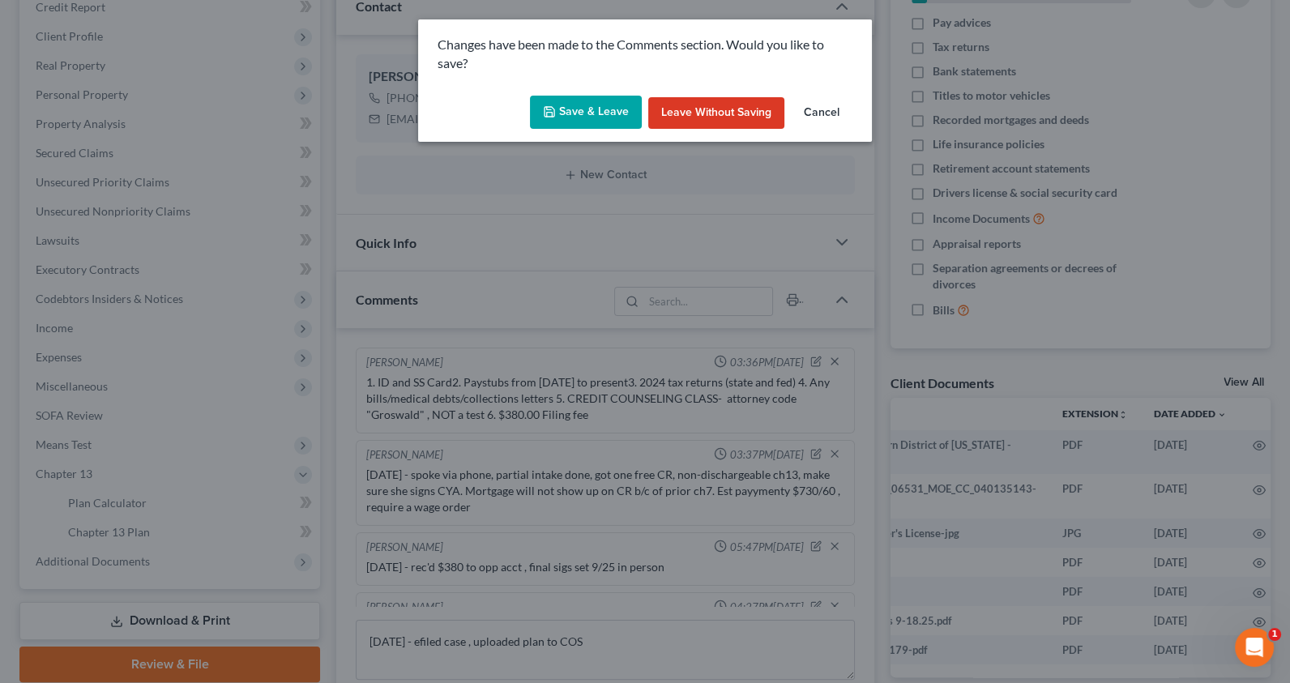
click at [610, 115] on button "Save & Leave" at bounding box center [586, 113] width 112 height 34
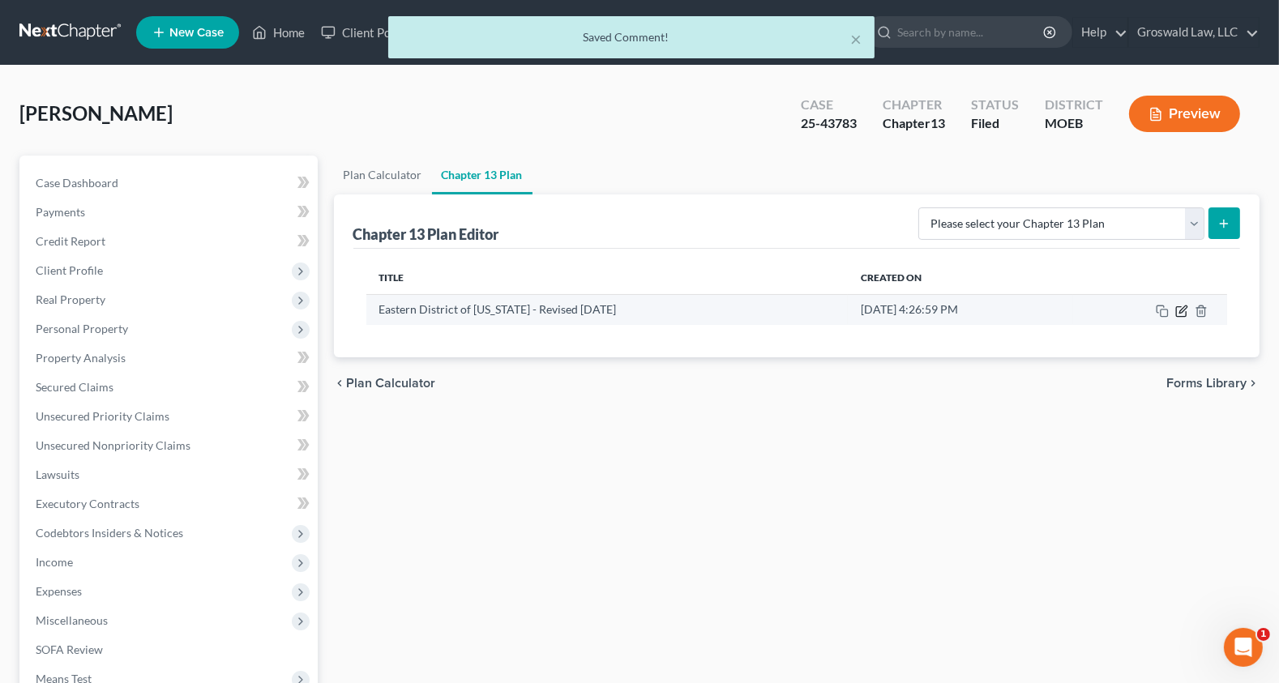
click at [1033, 312] on icon "button" at bounding box center [1181, 311] width 13 height 13
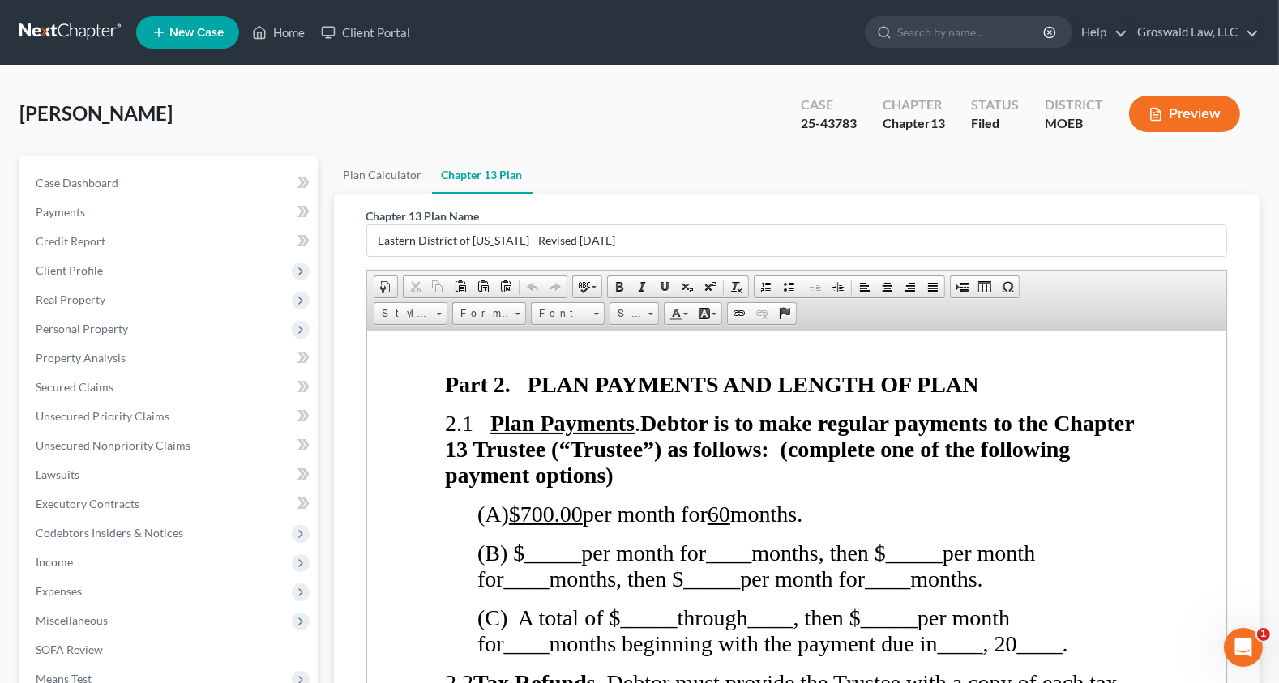
scroll to position [1400, 0]
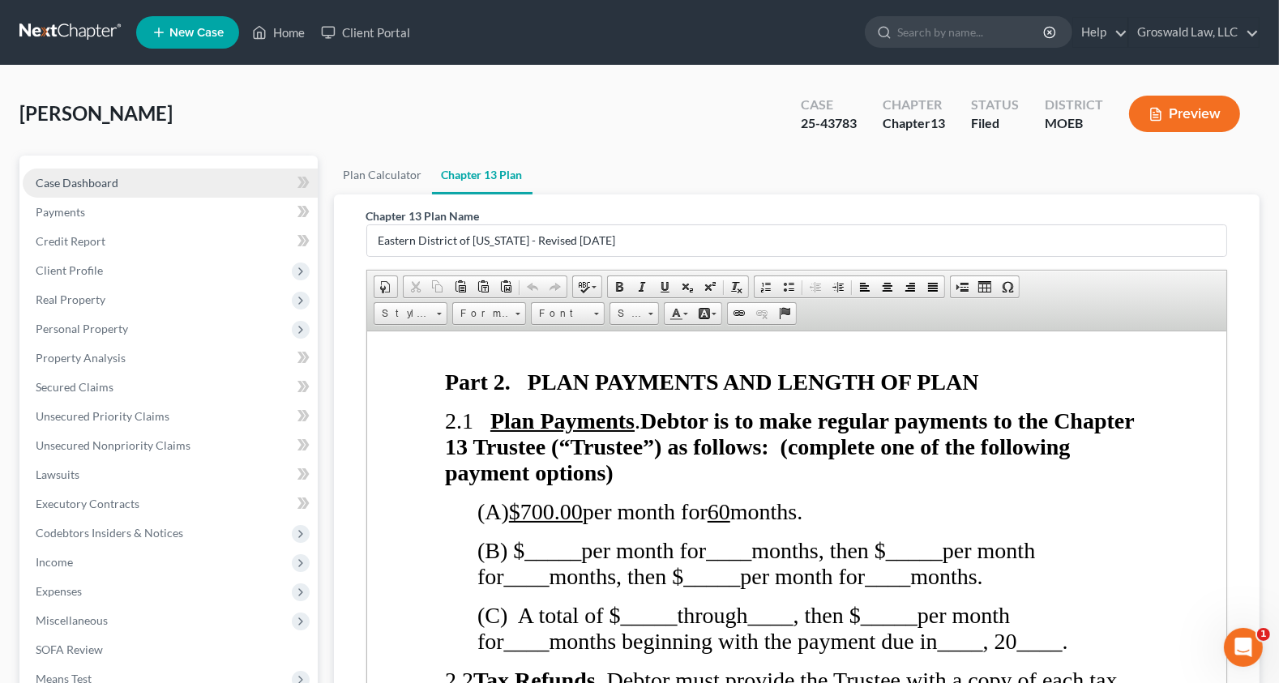
click at [91, 178] on span "Case Dashboard" at bounding box center [77, 183] width 83 height 14
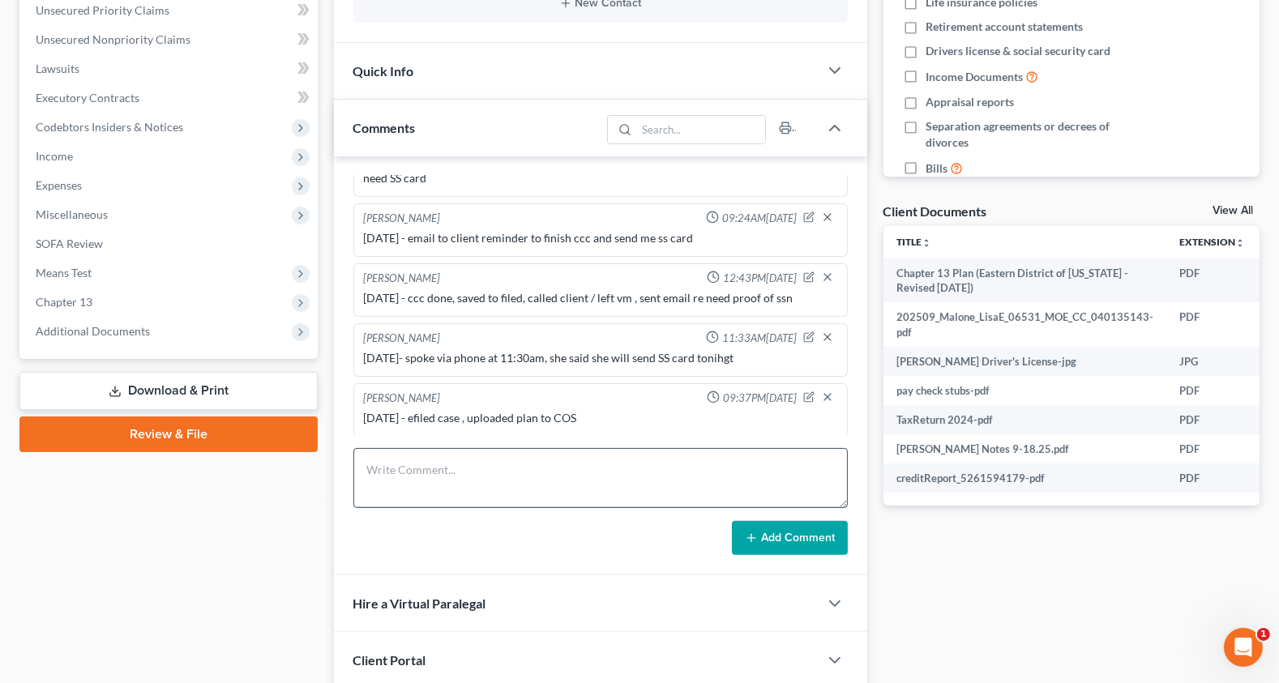
scroll to position [442, 0]
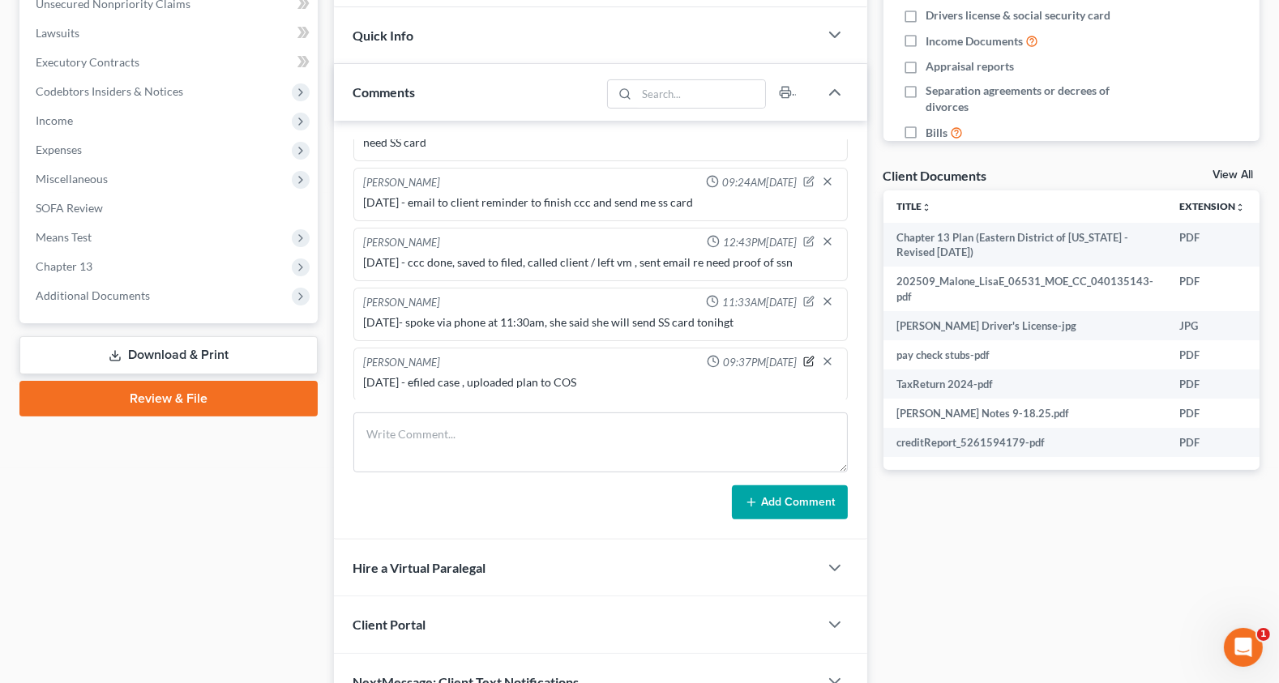
drag, startPoint x: 798, startPoint y: 356, endPoint x: 630, endPoint y: 383, distance: 170.0
click at [803, 356] on icon "button" at bounding box center [808, 361] width 11 height 11
click at [625, 392] on textarea "9/30/25 - efiled case , uploaded plan to COS" at bounding box center [600, 404] width 473 height 60
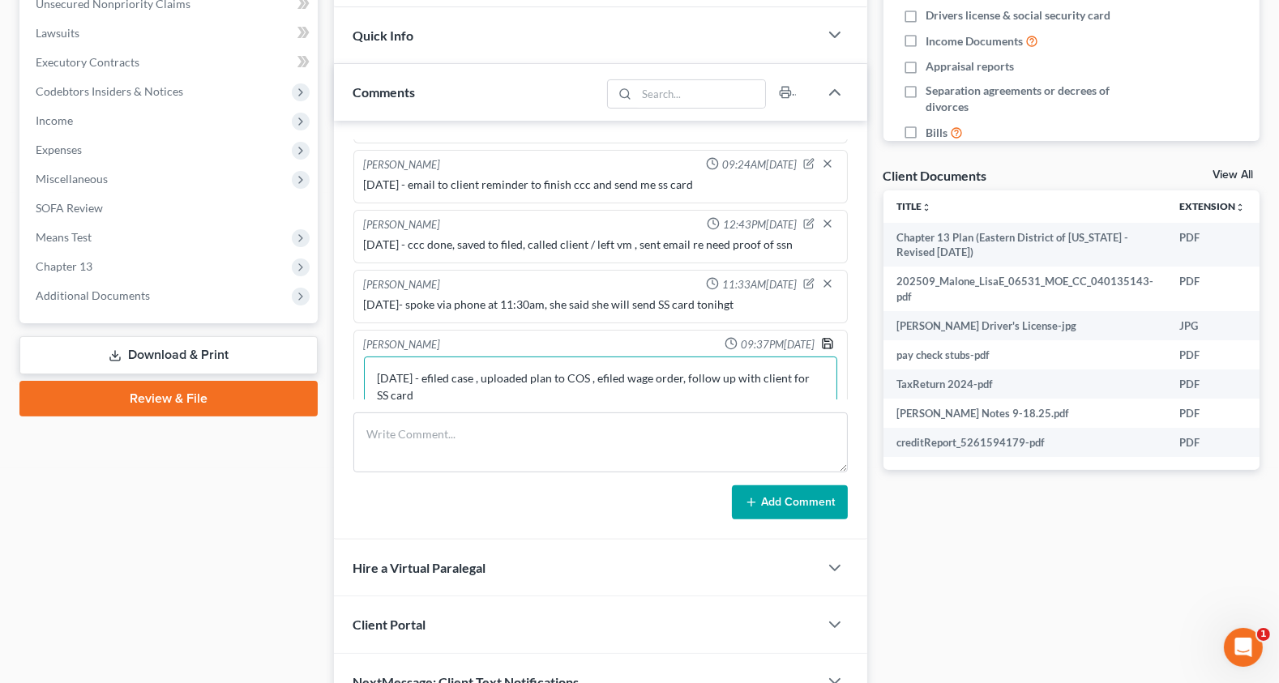
type textarea "9/30/25 - efiled case , uploaded plan to COS , efiled wage order, follow up wit…"
click at [823, 344] on icon "button" at bounding box center [828, 344] width 10 height 10
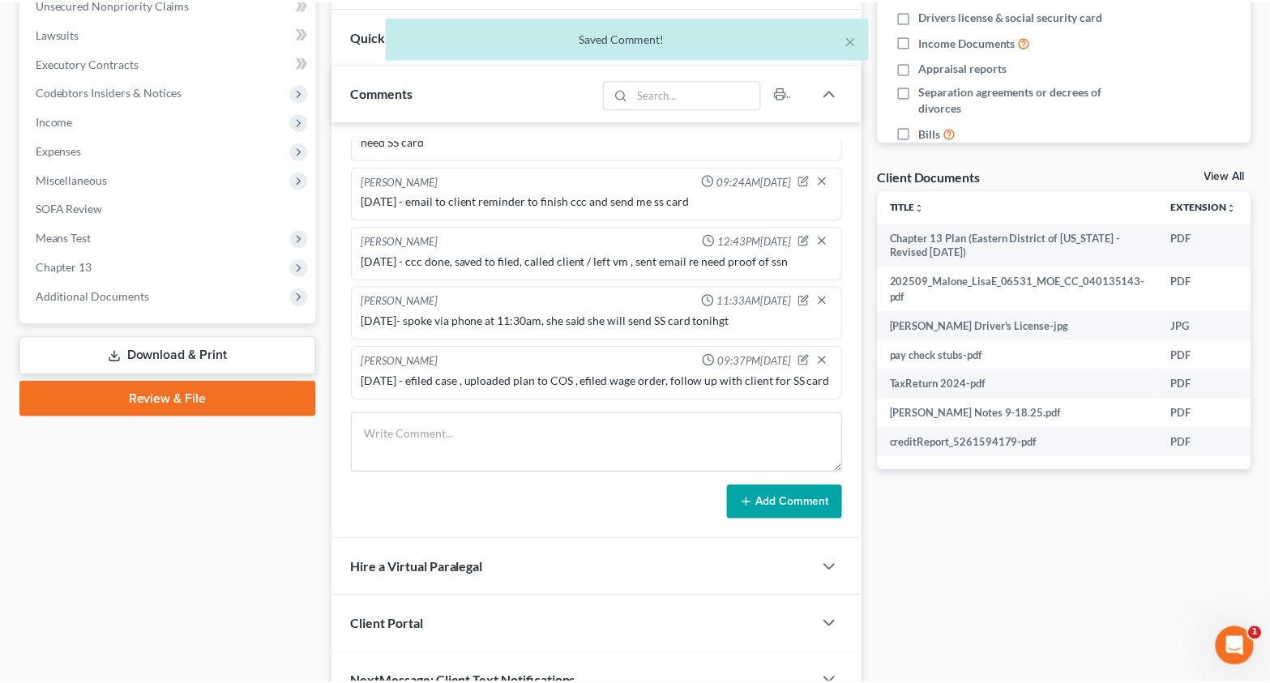
scroll to position [370, 0]
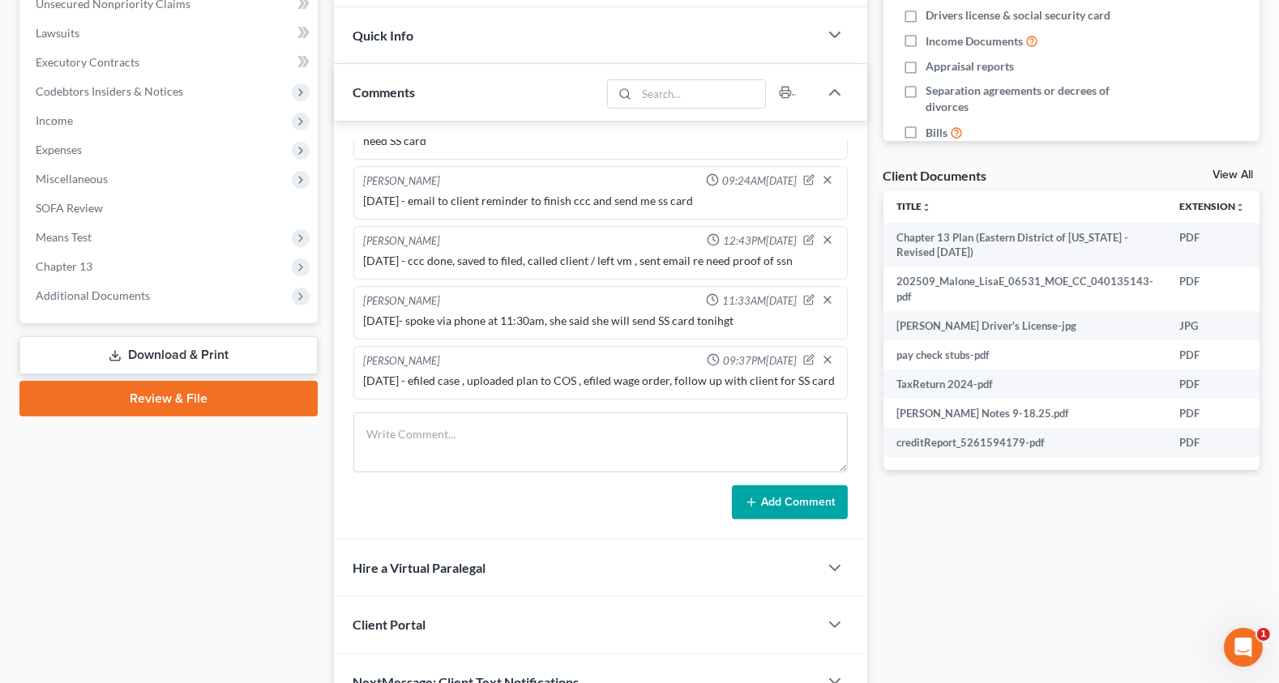
click at [1033, 559] on div "Docs Tasks Events Fees Timer 7% Completed Nothing here yet! Credit Counseling C…" at bounding box center [1071, 212] width 392 height 997
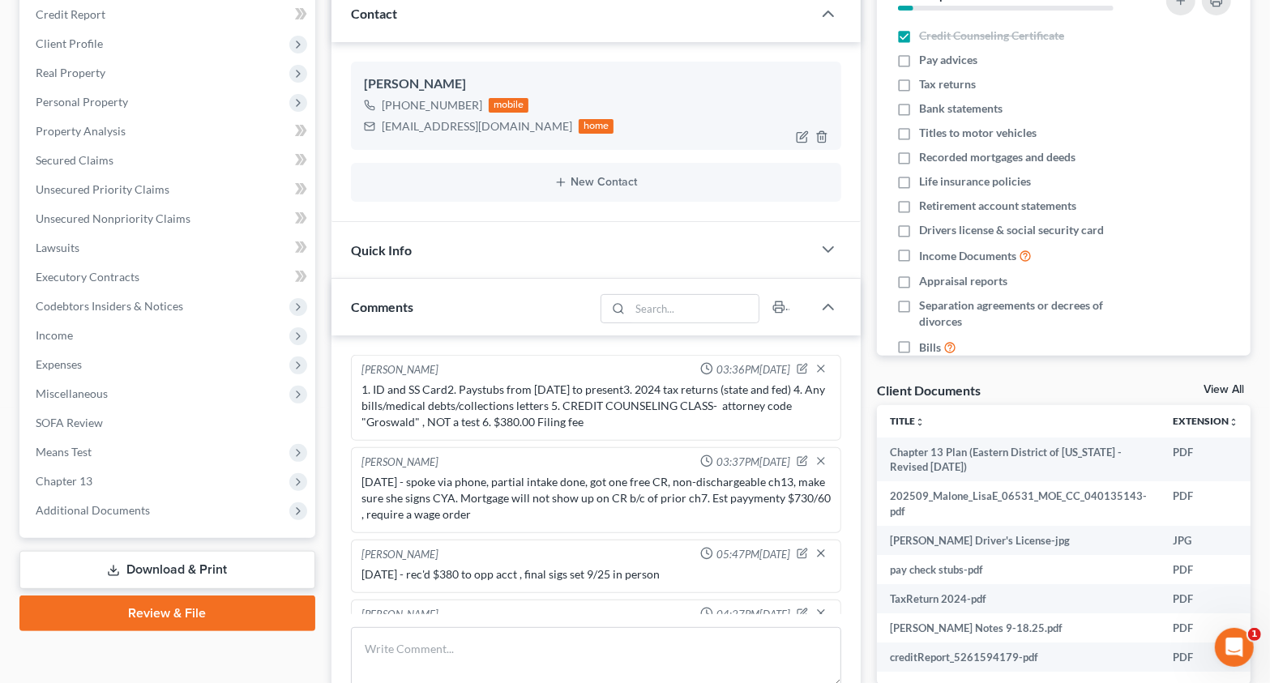
scroll to position [0, 0]
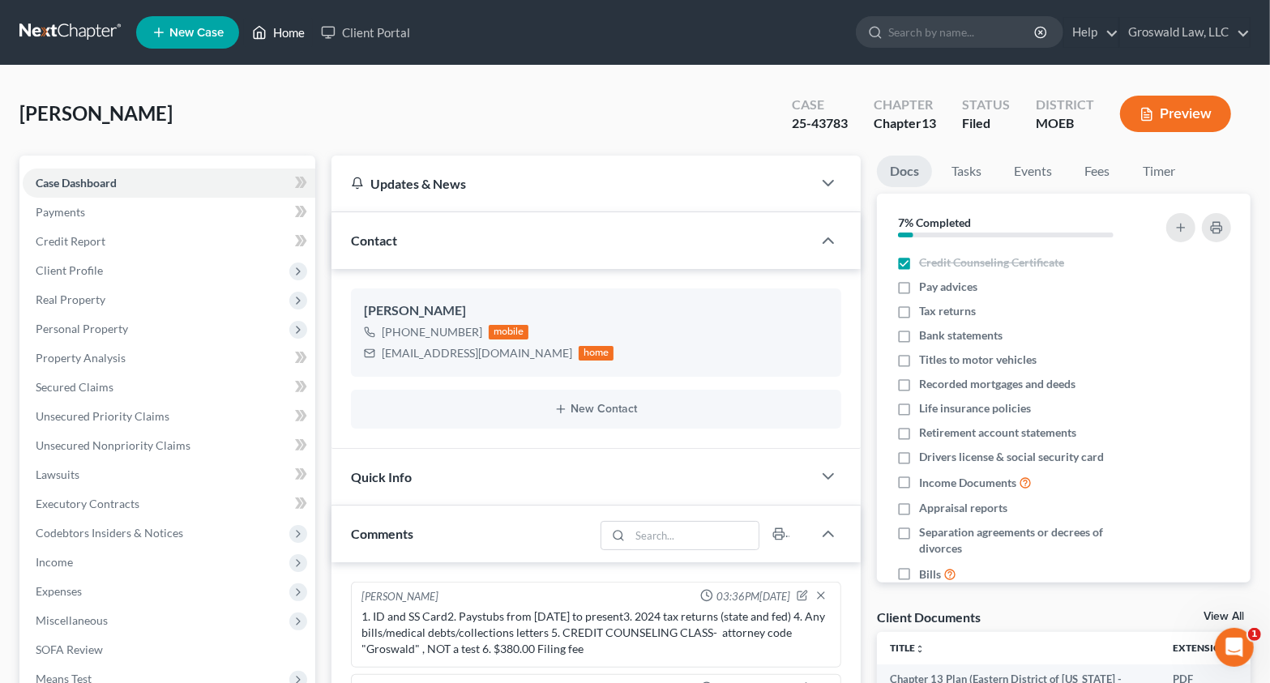
drag, startPoint x: 276, startPoint y: 32, endPoint x: 284, endPoint y: 35, distance: 8.5
click at [276, 32] on link "Home" at bounding box center [278, 32] width 69 height 29
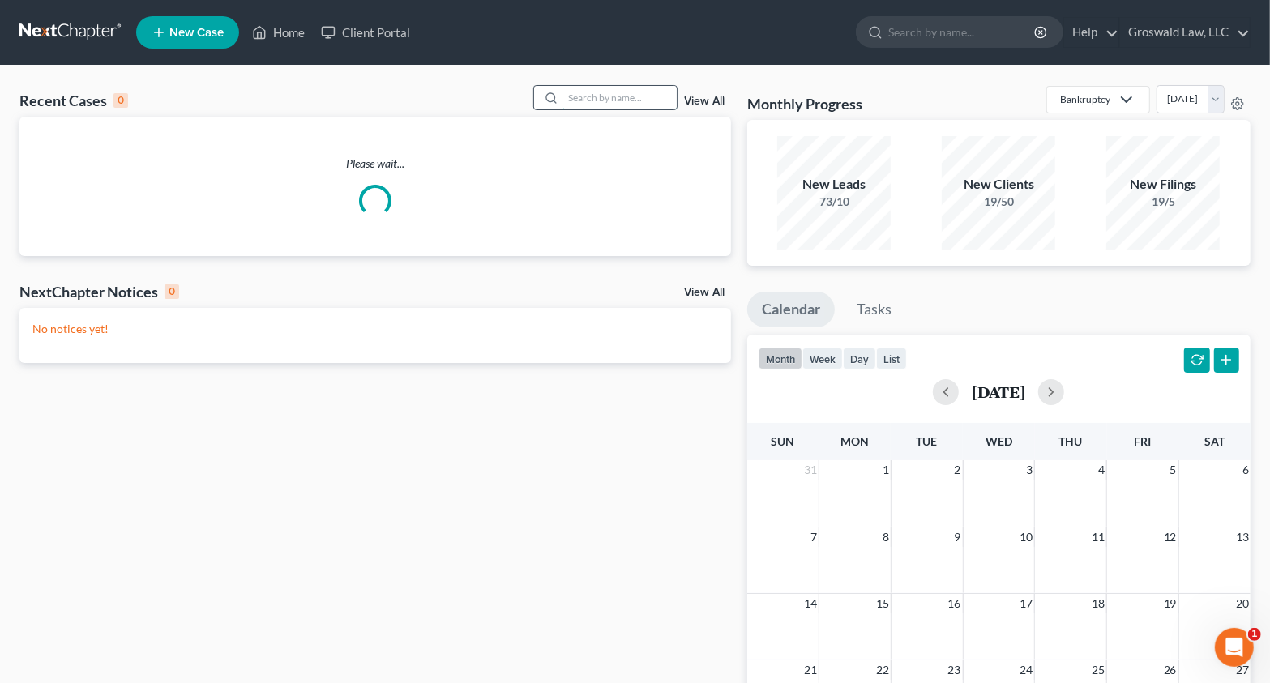
click at [569, 93] on input "search" at bounding box center [619, 98] width 113 height 24
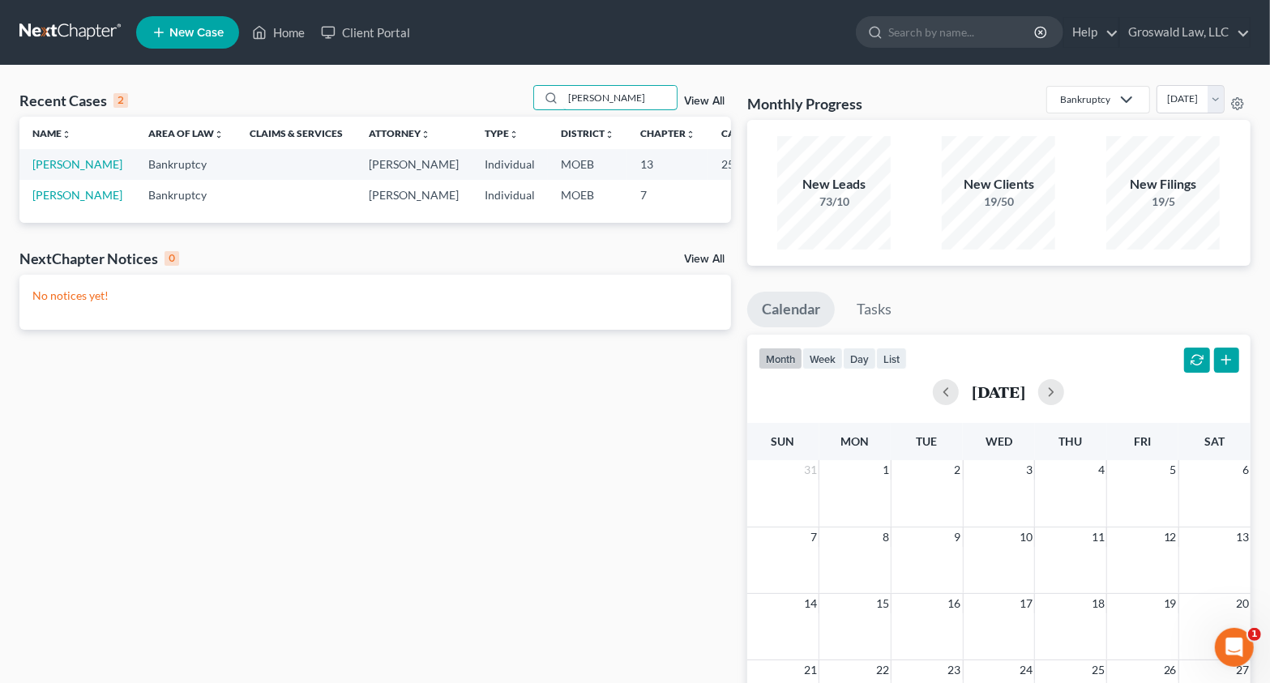
type input "stokes"
click at [48, 173] on td "Stokes, Chandis" at bounding box center [77, 164] width 116 height 30
click at [48, 171] on link "Stokes, Chandis" at bounding box center [77, 164] width 90 height 14
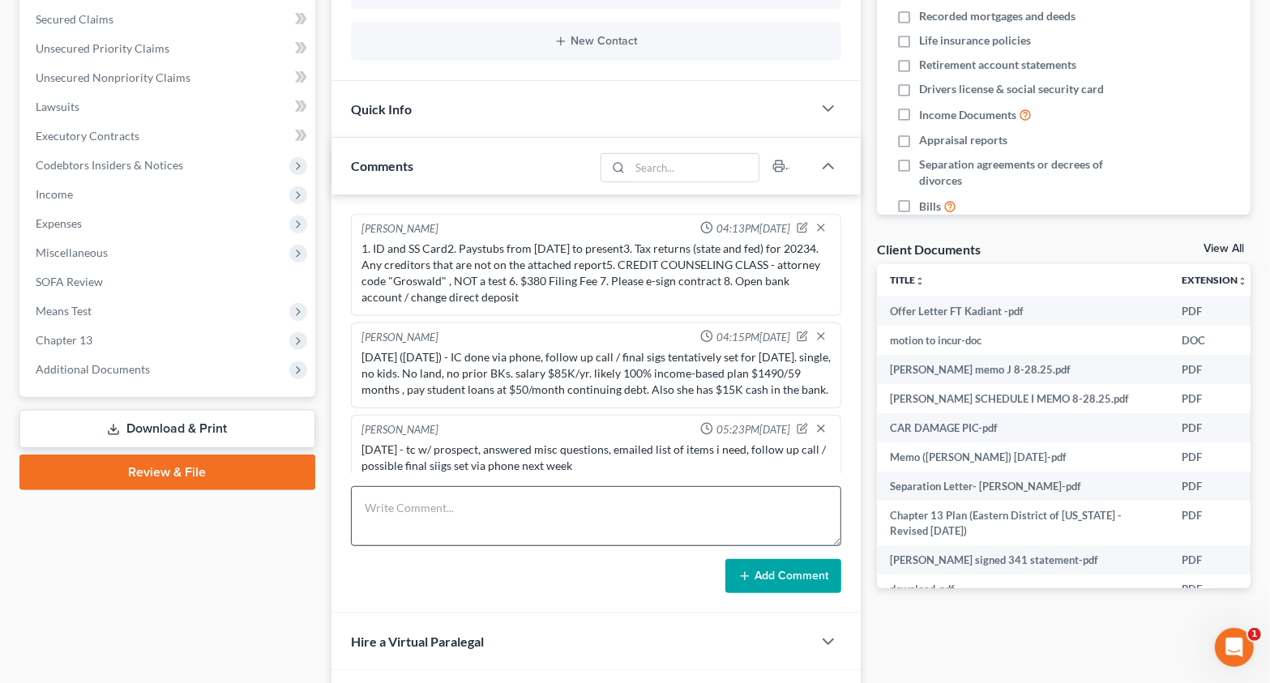
scroll to position [1435, 0]
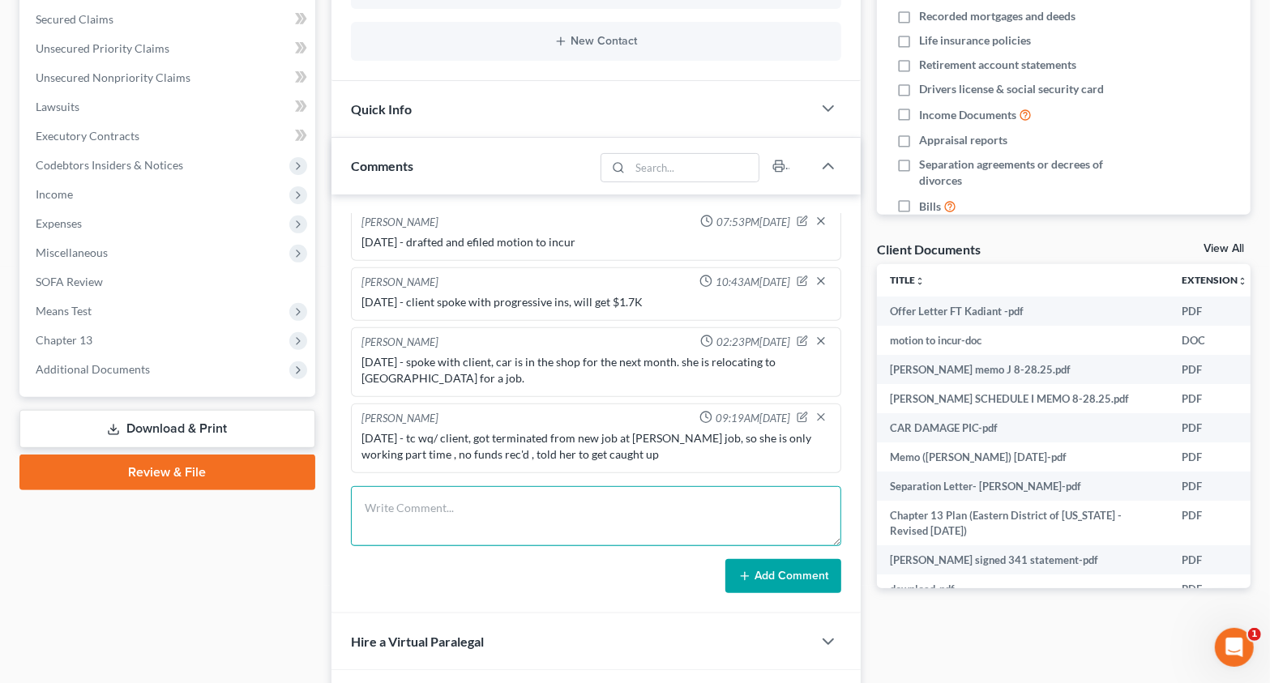
click at [432, 519] on textarea at bounding box center [596, 516] width 490 height 60
type textarea "9/30/25- submitted proposed order on motion to incur"
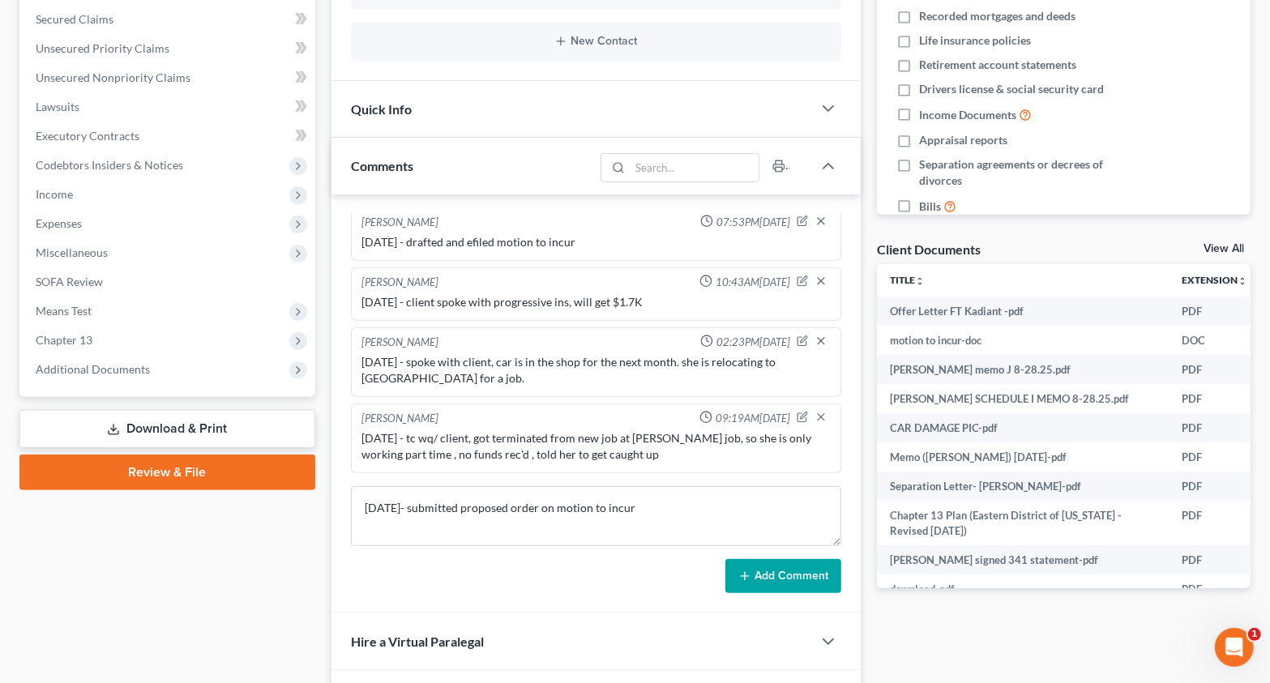
click at [751, 582] on button "Add Comment" at bounding box center [783, 576] width 116 height 34
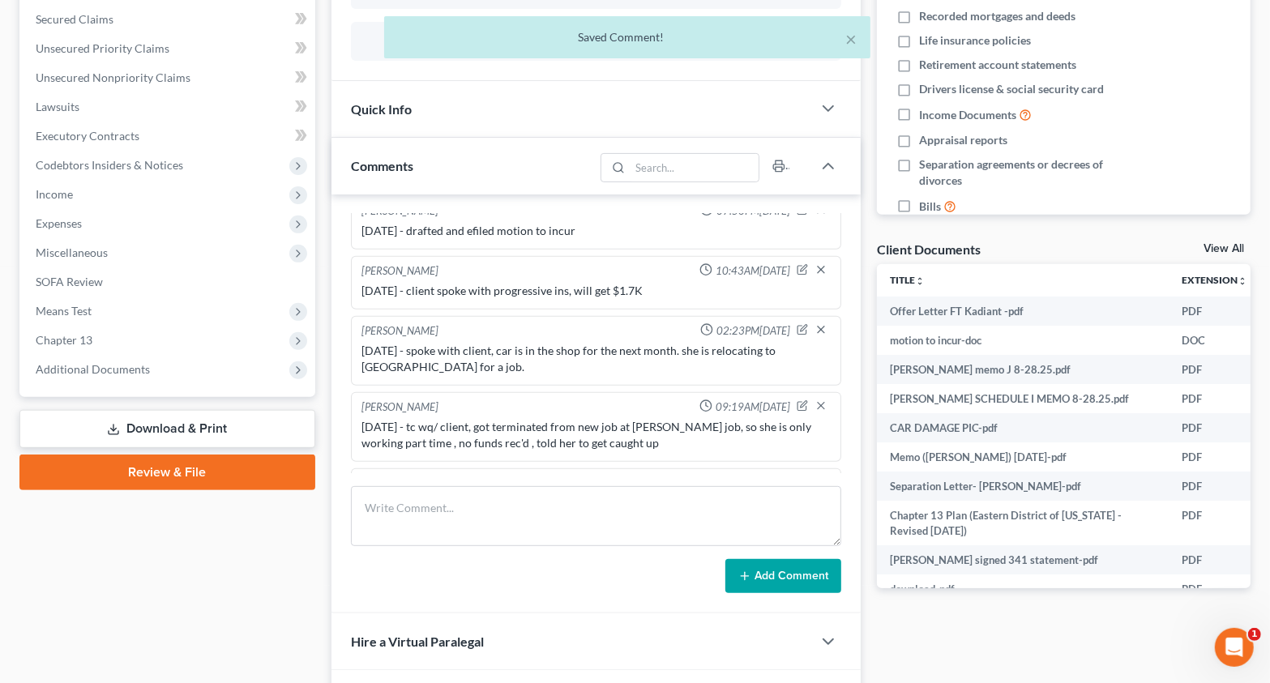
scroll to position [1495, 0]
